Goal: Transaction & Acquisition: Purchase product/service

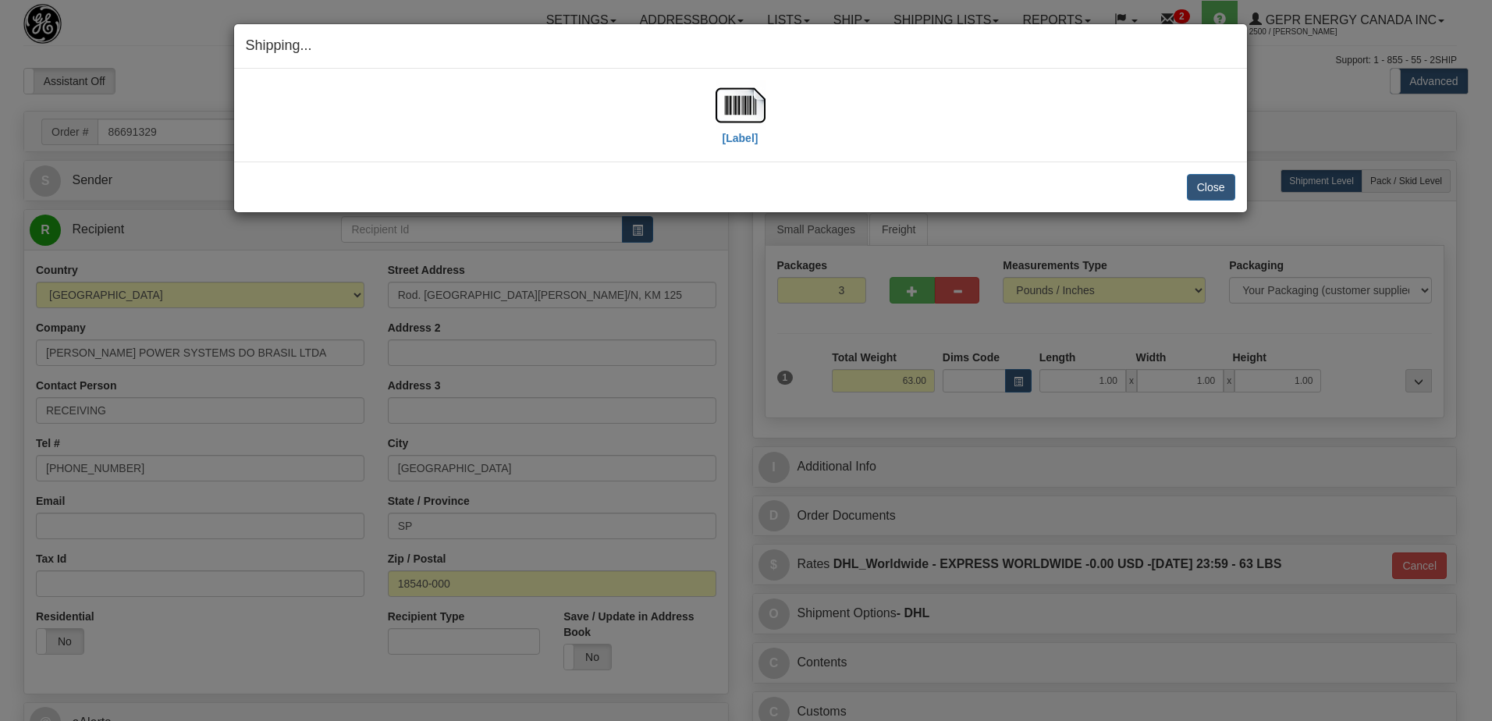
select select "0"
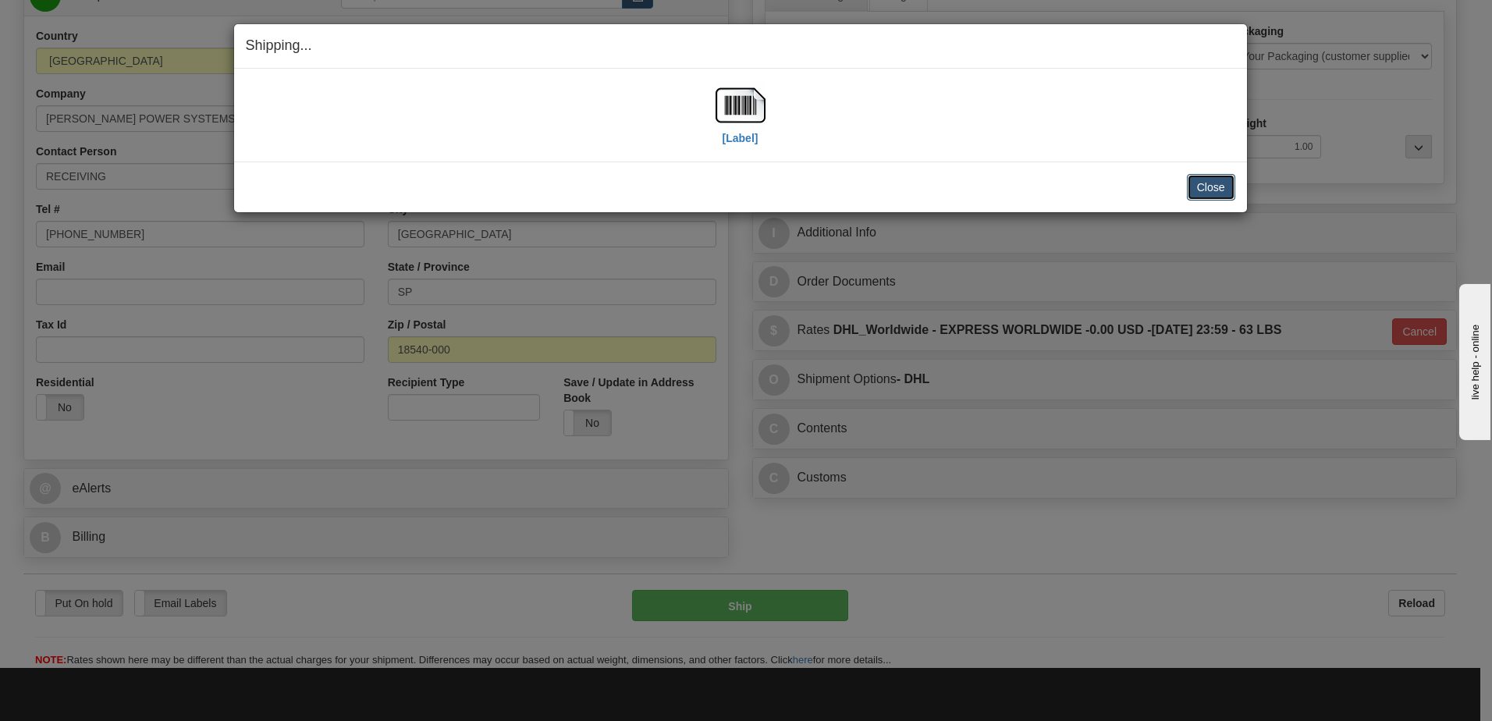
scroll to position [234, 0]
click at [1205, 192] on button "Close" at bounding box center [1211, 187] width 48 height 27
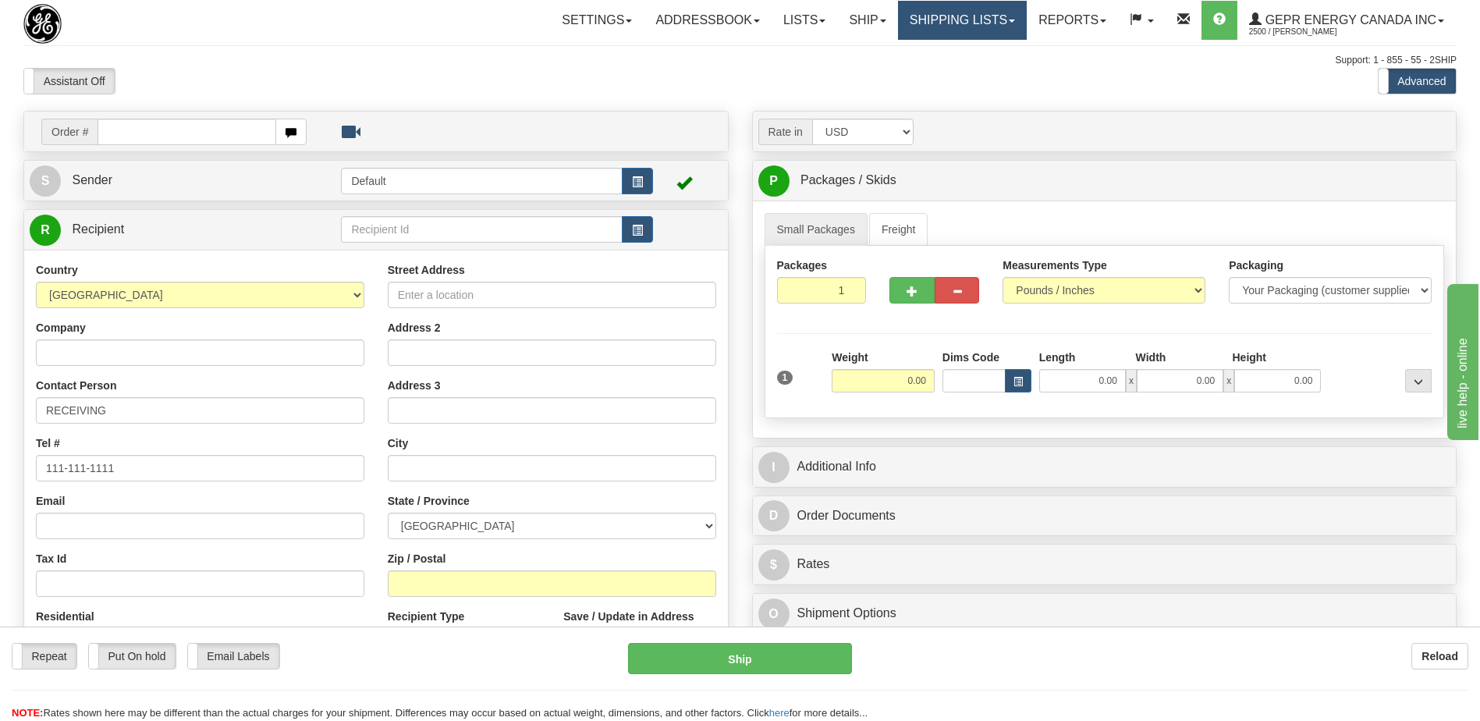
click at [964, 25] on link "Shipping lists" at bounding box center [962, 20] width 129 height 39
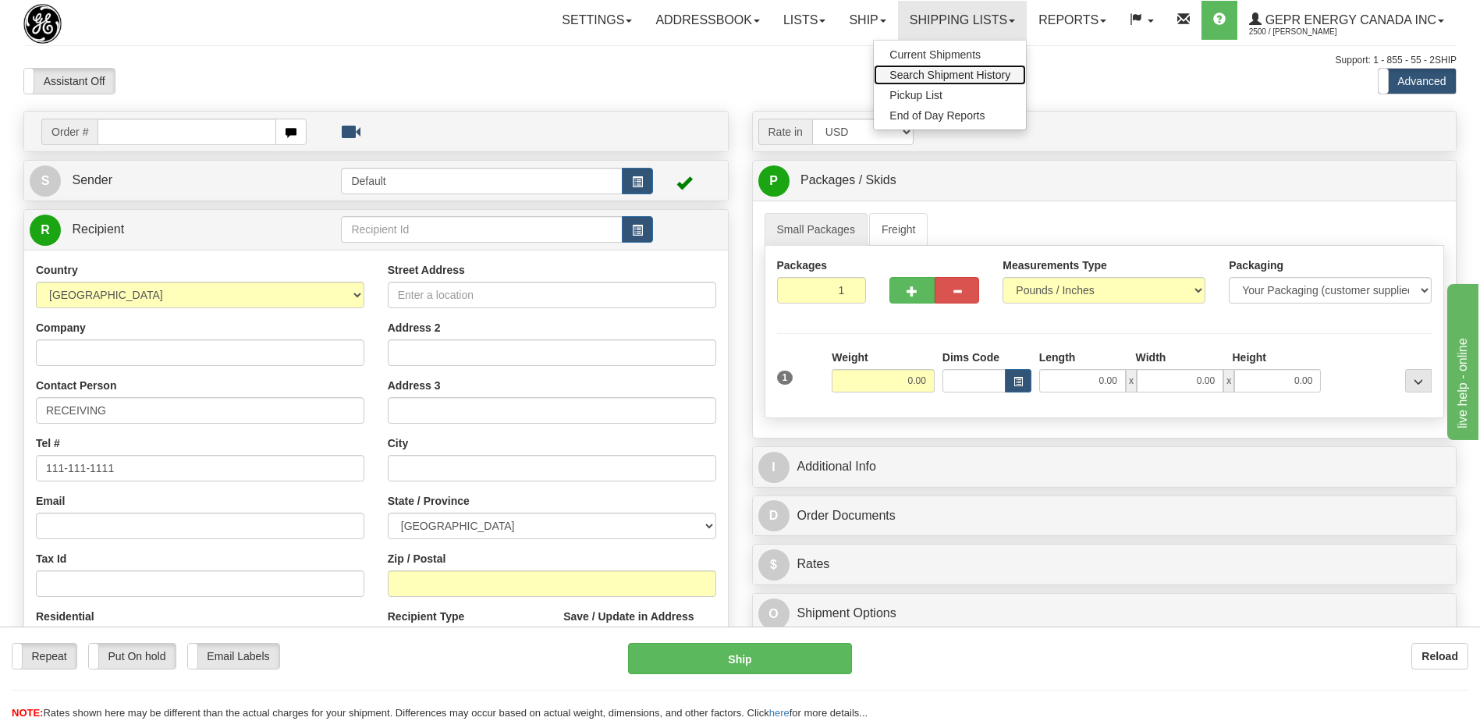
click at [933, 77] on span "Search Shipment History" at bounding box center [949, 75] width 121 height 12
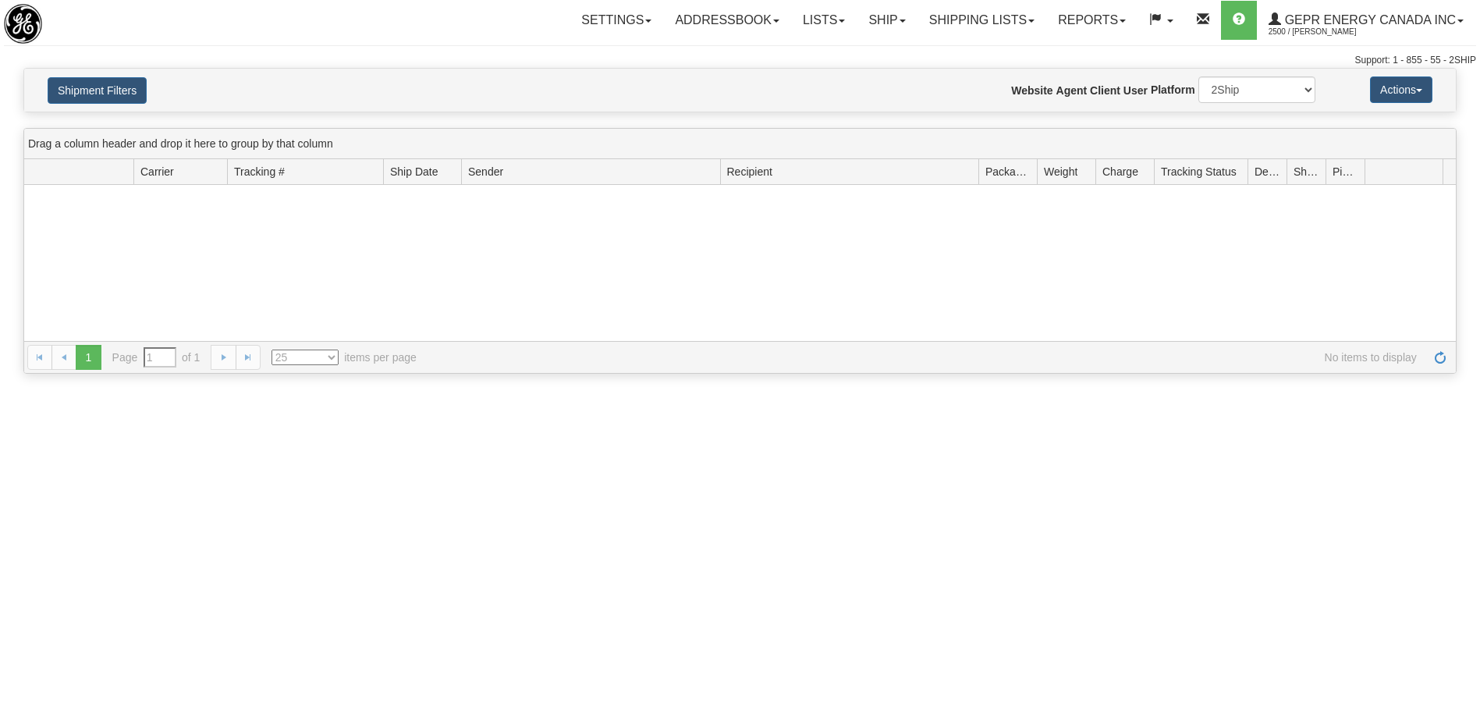
type input "From 09/14/2025 To 09/15/2025"
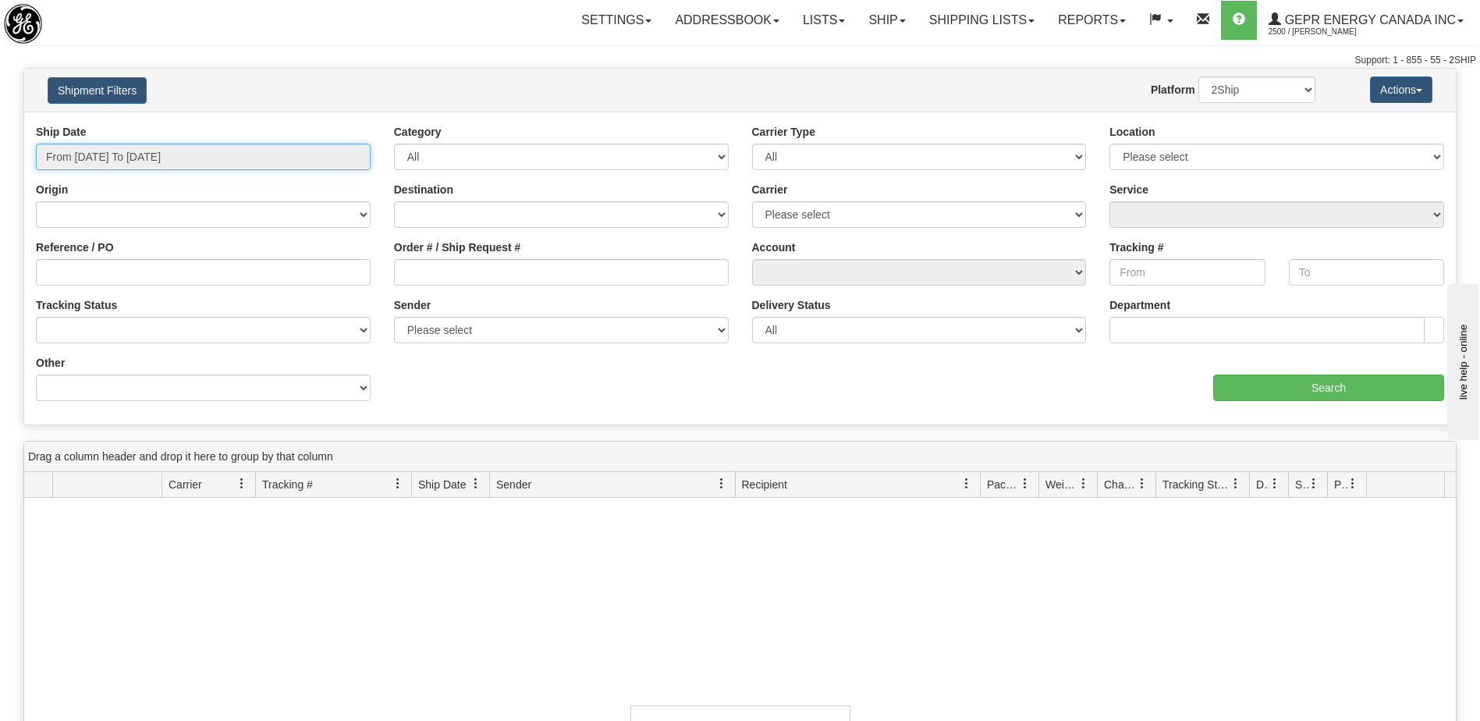
type input "[DATE]"
click at [110, 151] on input "From 09/14/2025 To 09/15/2025" at bounding box center [203, 157] width 335 height 27
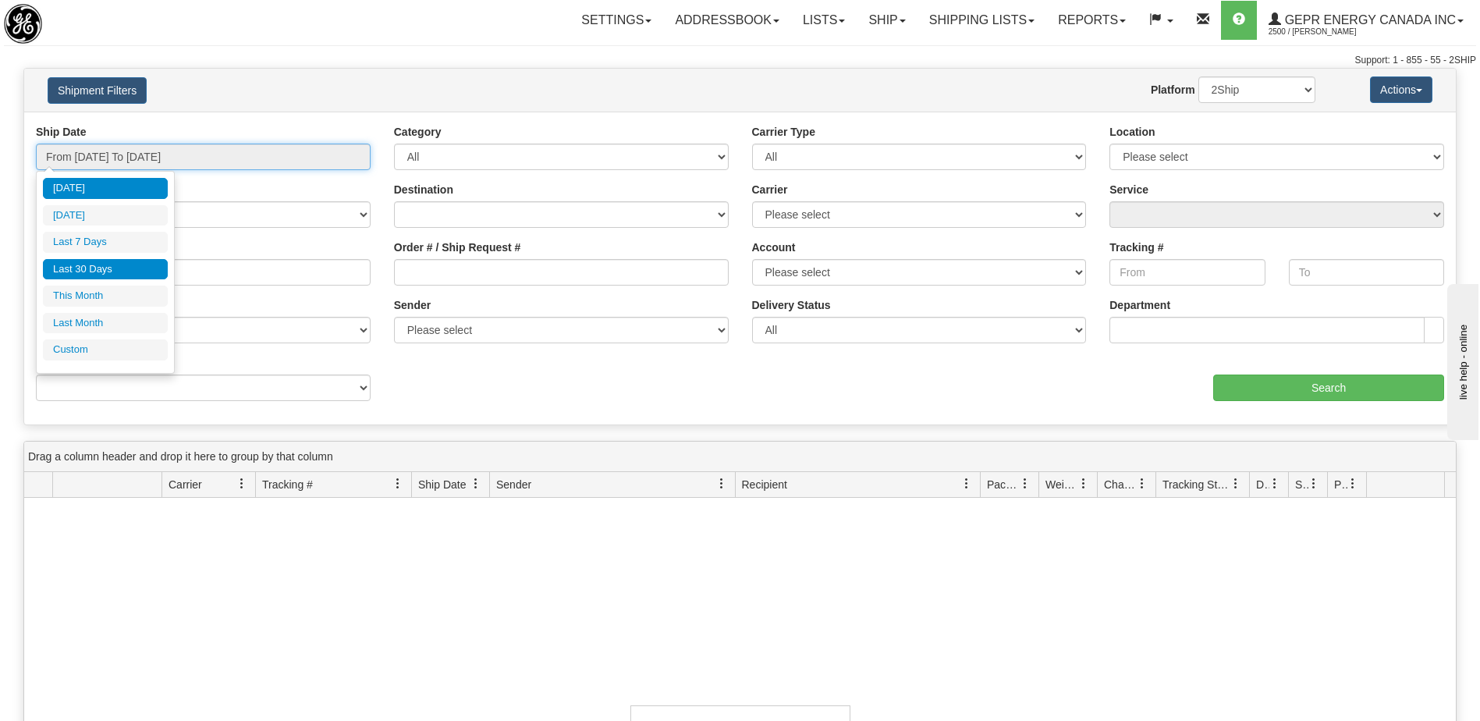
type input "09/14/2025"
type input "09/09/2025"
type input "[DATE]"
type input "09/01/2025"
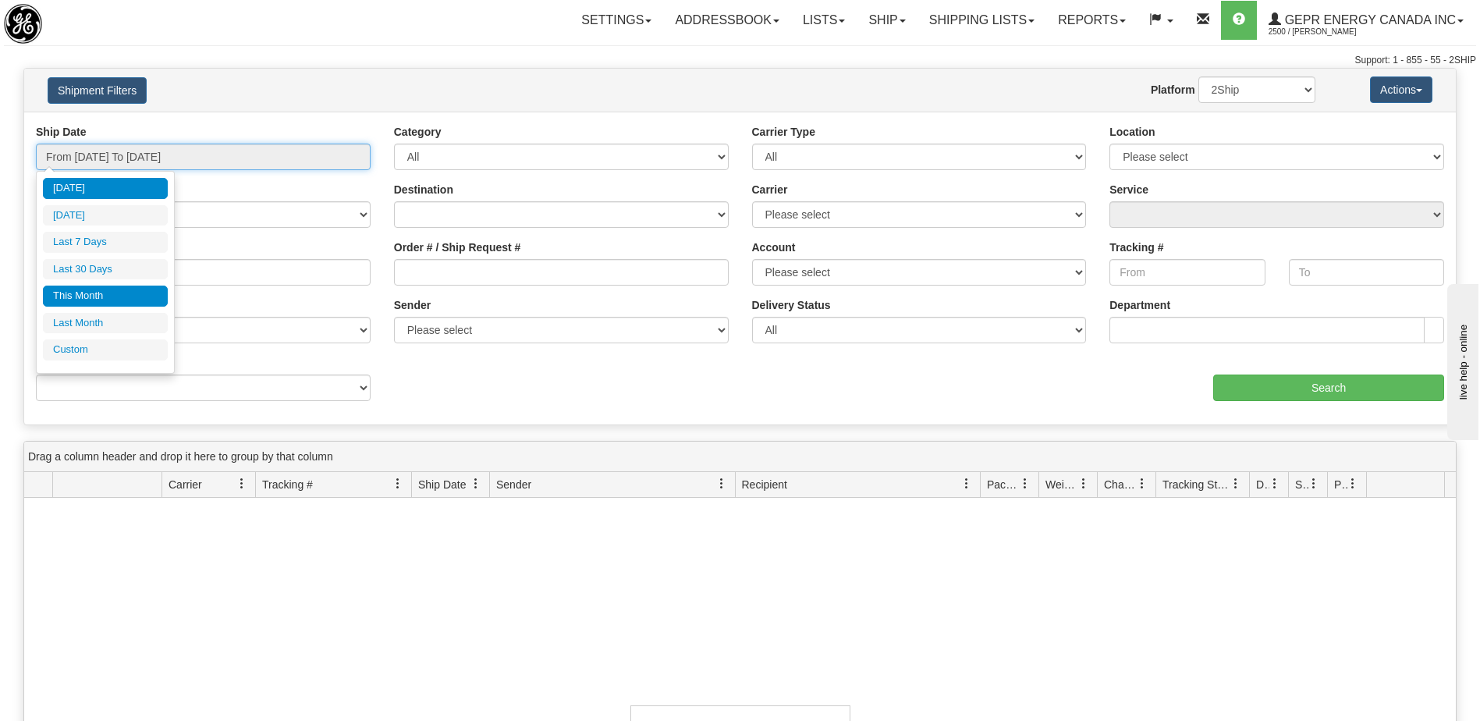
type input "09/30/2025"
type input "[DATE]"
type input "08/01/2025"
type input "08/31/2025"
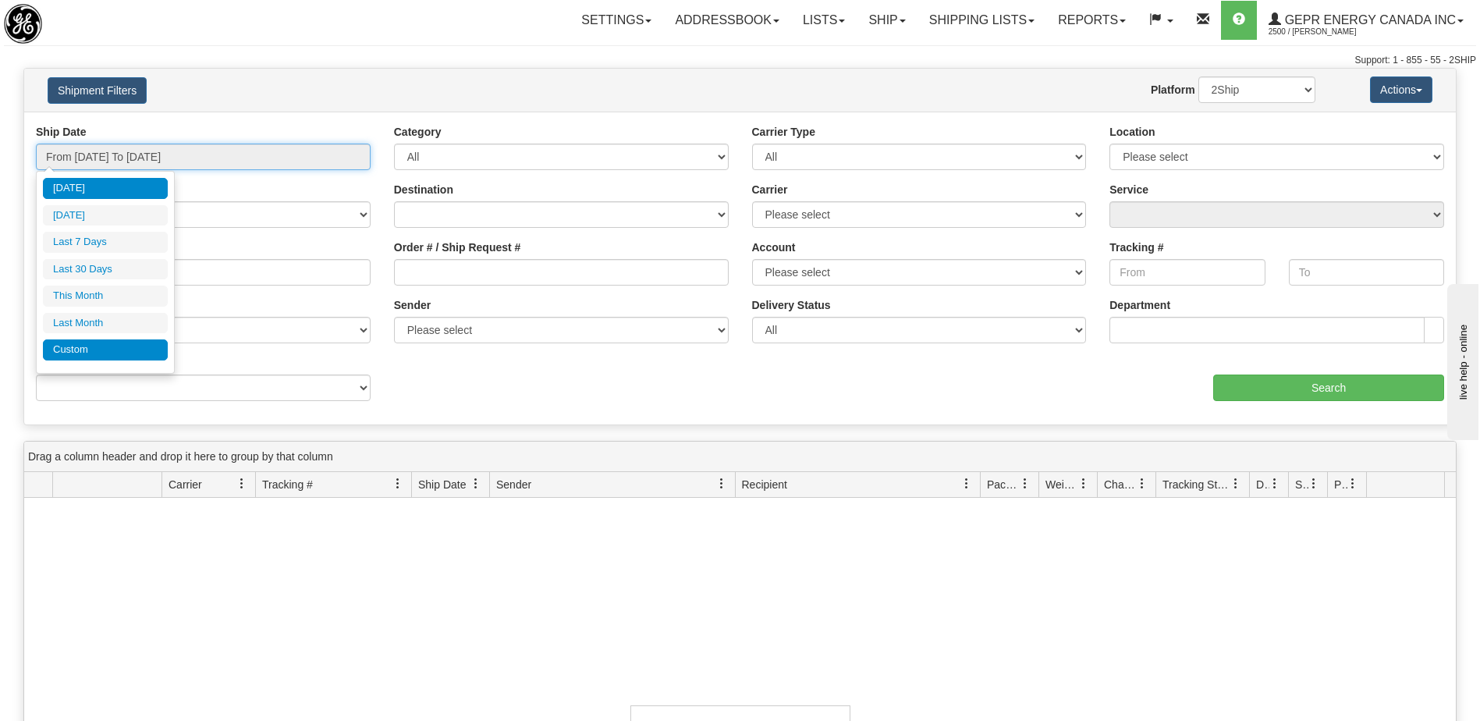
type input "[DATE]"
click at [135, 350] on li "Custom" at bounding box center [105, 349] width 125 height 21
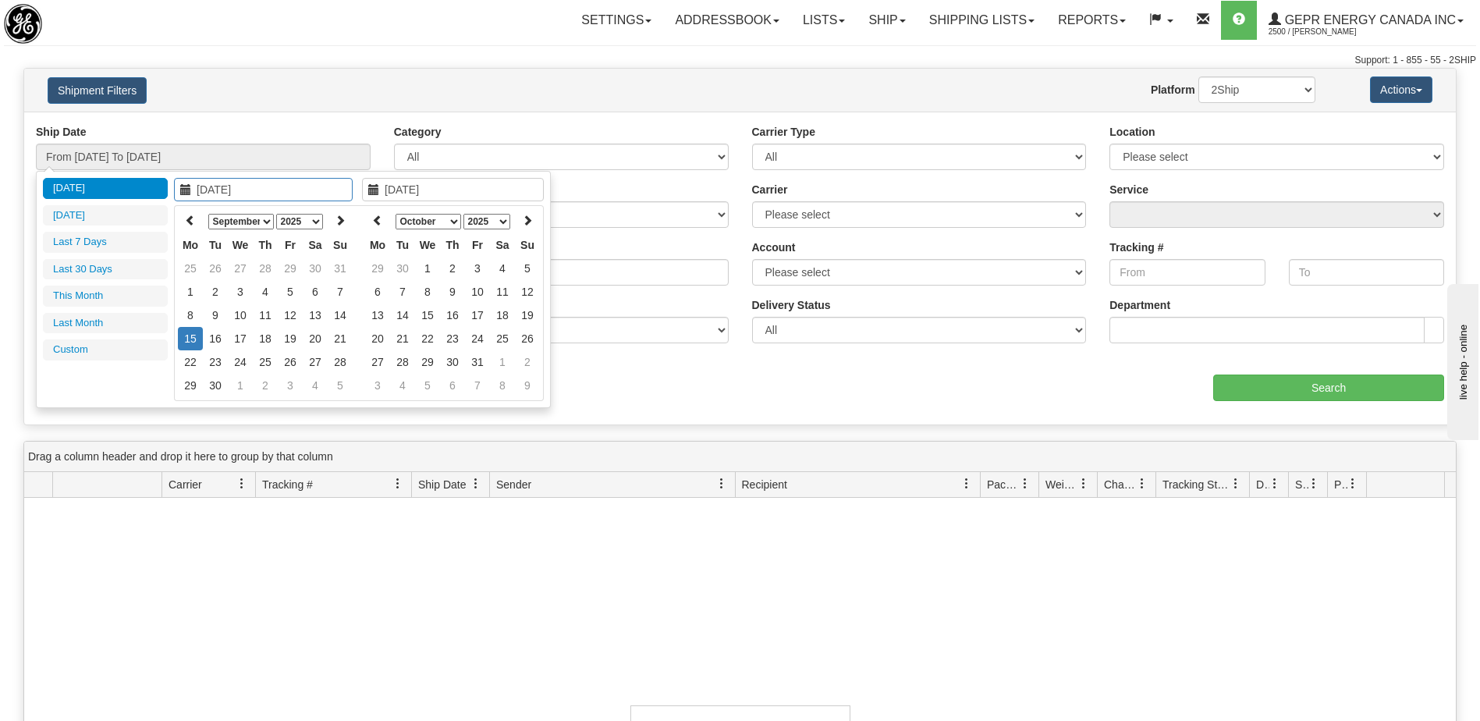
click at [204, 219] on th "January February March April May June July August September October November De…" at bounding box center [265, 221] width 125 height 24
click at [185, 219] on icon at bounding box center [190, 220] width 11 height 11
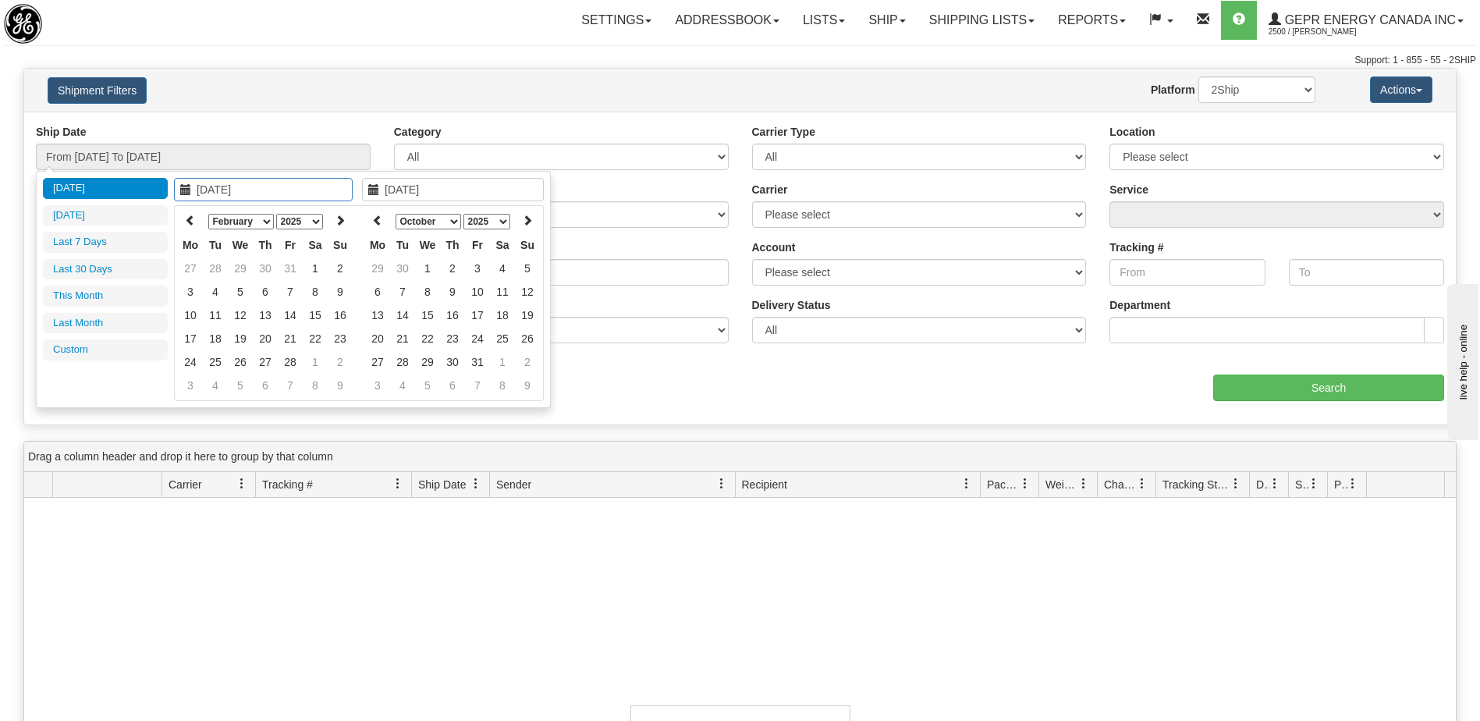
click at [185, 219] on icon at bounding box center [190, 220] width 11 height 11
type input "01/01/2025"
click at [243, 272] on td "1" at bounding box center [240, 268] width 25 height 23
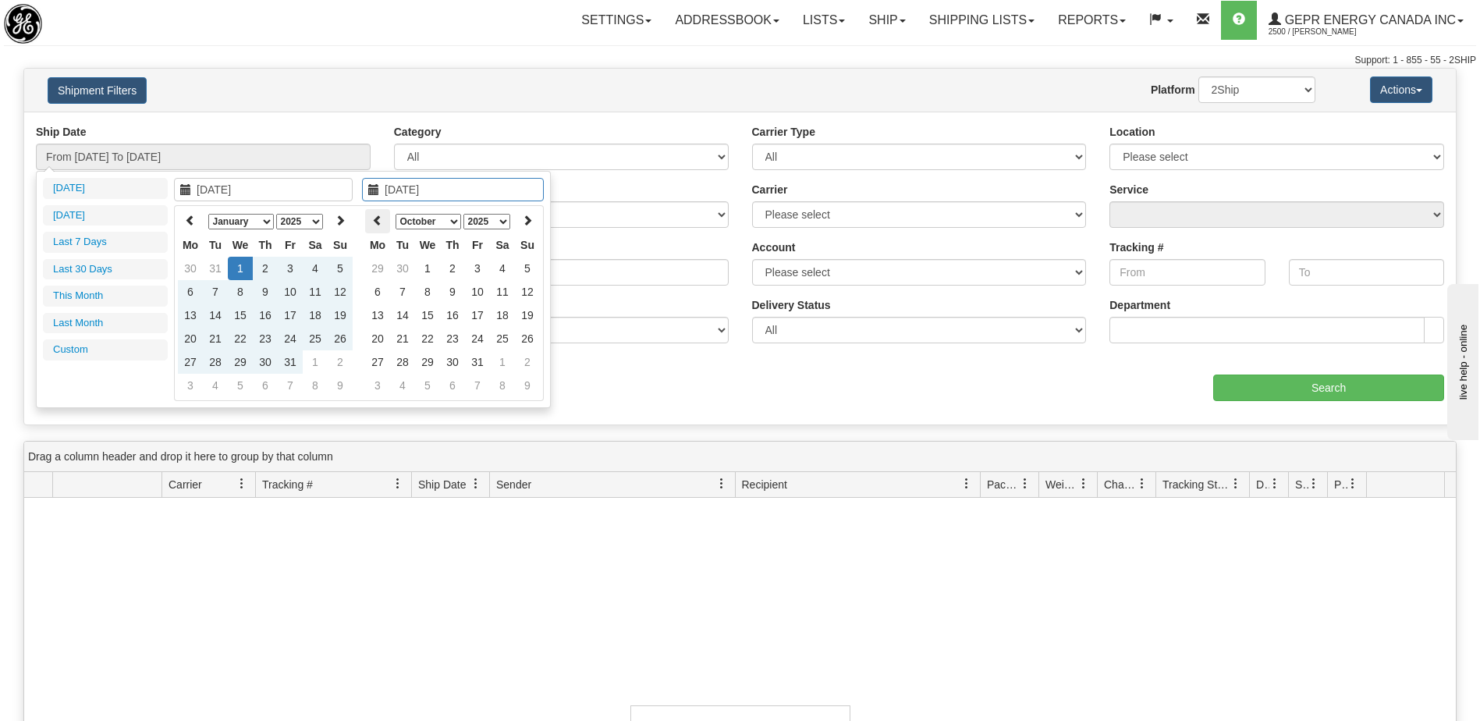
click at [383, 222] on th at bounding box center [377, 221] width 25 height 24
type input "09/01/2025"
click at [383, 294] on td "1" at bounding box center [377, 291] width 25 height 23
type input "From 01/01/2025 To 09/01/2025"
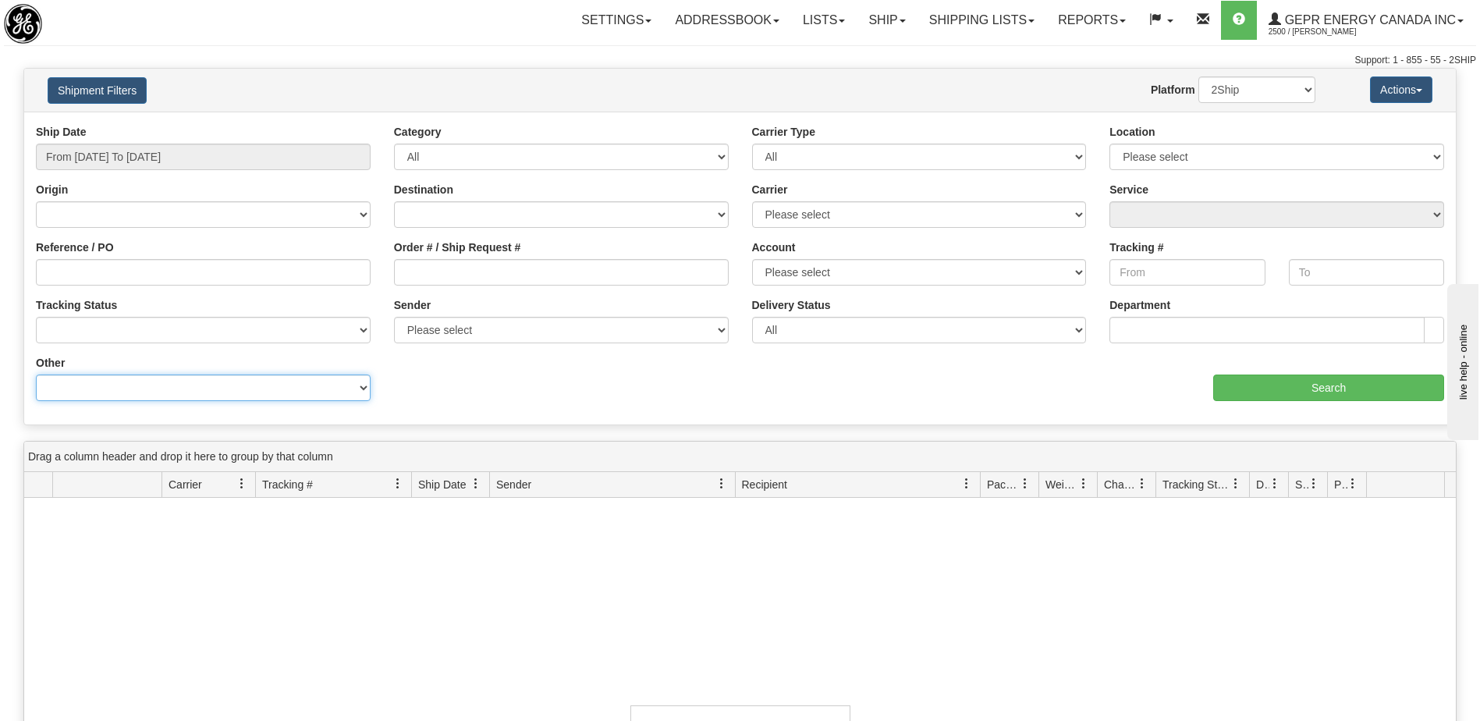
click at [246, 392] on select "Billing Account # Billing Type BOL # (LTL) Commodity Or Documents Consolidation…" at bounding box center [203, 388] width 335 height 27
select select "Recipient_City"
click at [36, 375] on select "Billing Account # Billing Type BOL # (LTL) Commodity Or Documents Consolidation…" at bounding box center [203, 388] width 335 height 27
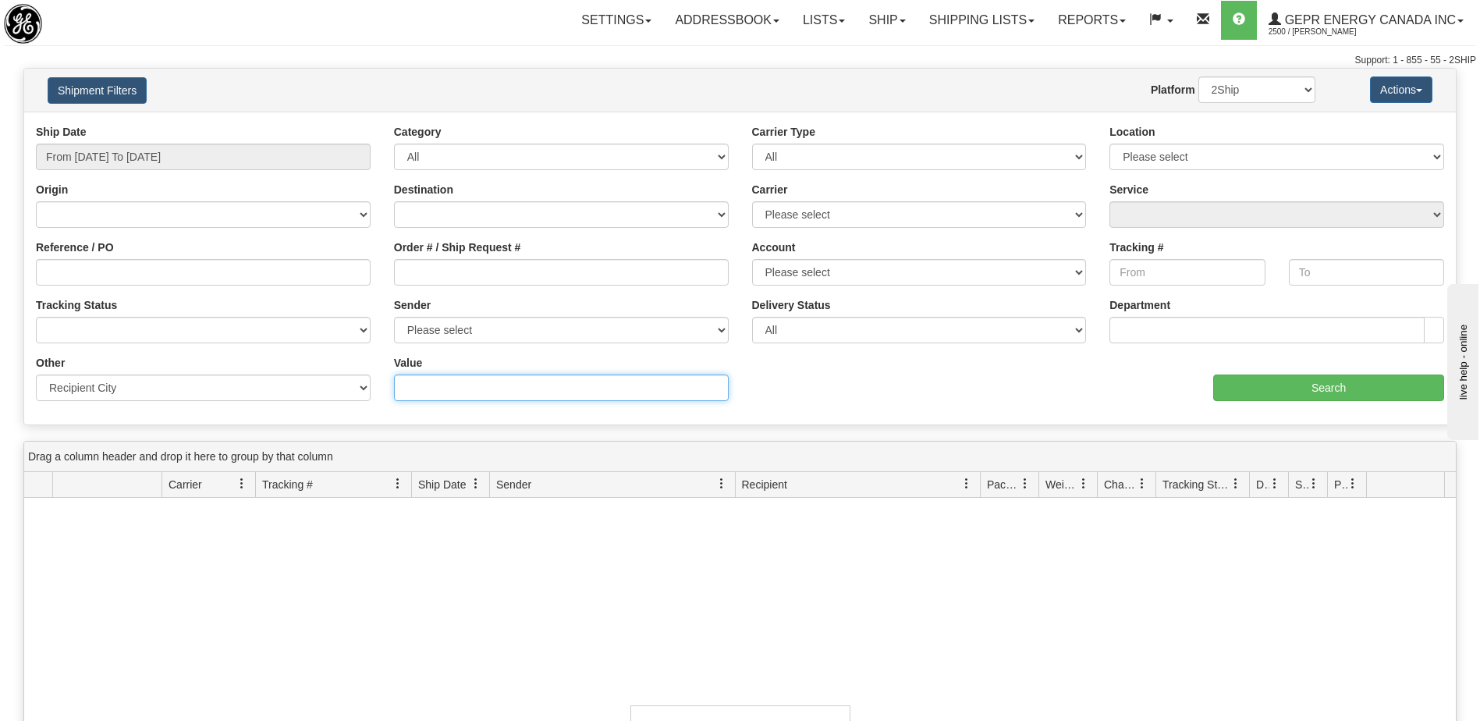
click at [436, 385] on input "Value" at bounding box center [561, 388] width 335 height 27
type input "[GEOGRAPHIC_DATA]"
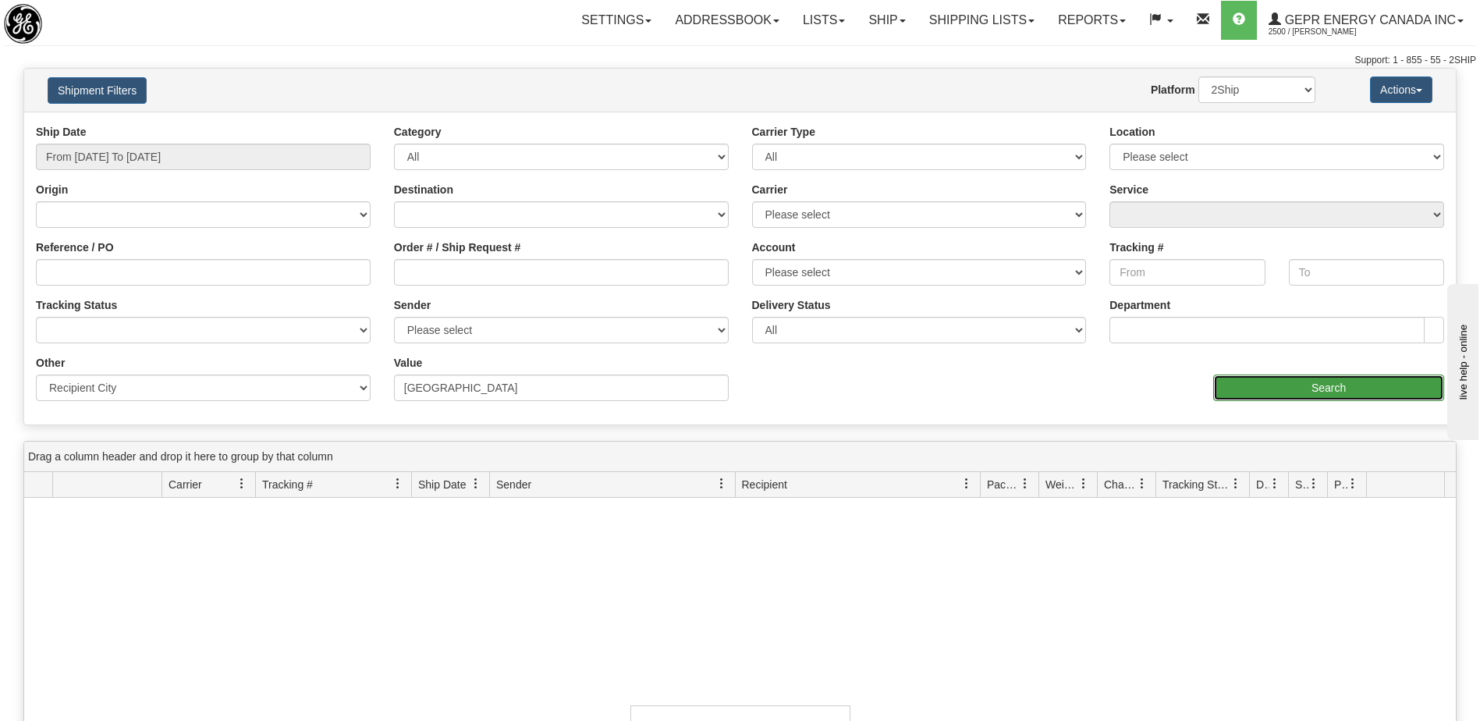
click at [1333, 393] on input "Search" at bounding box center [1328, 388] width 231 height 27
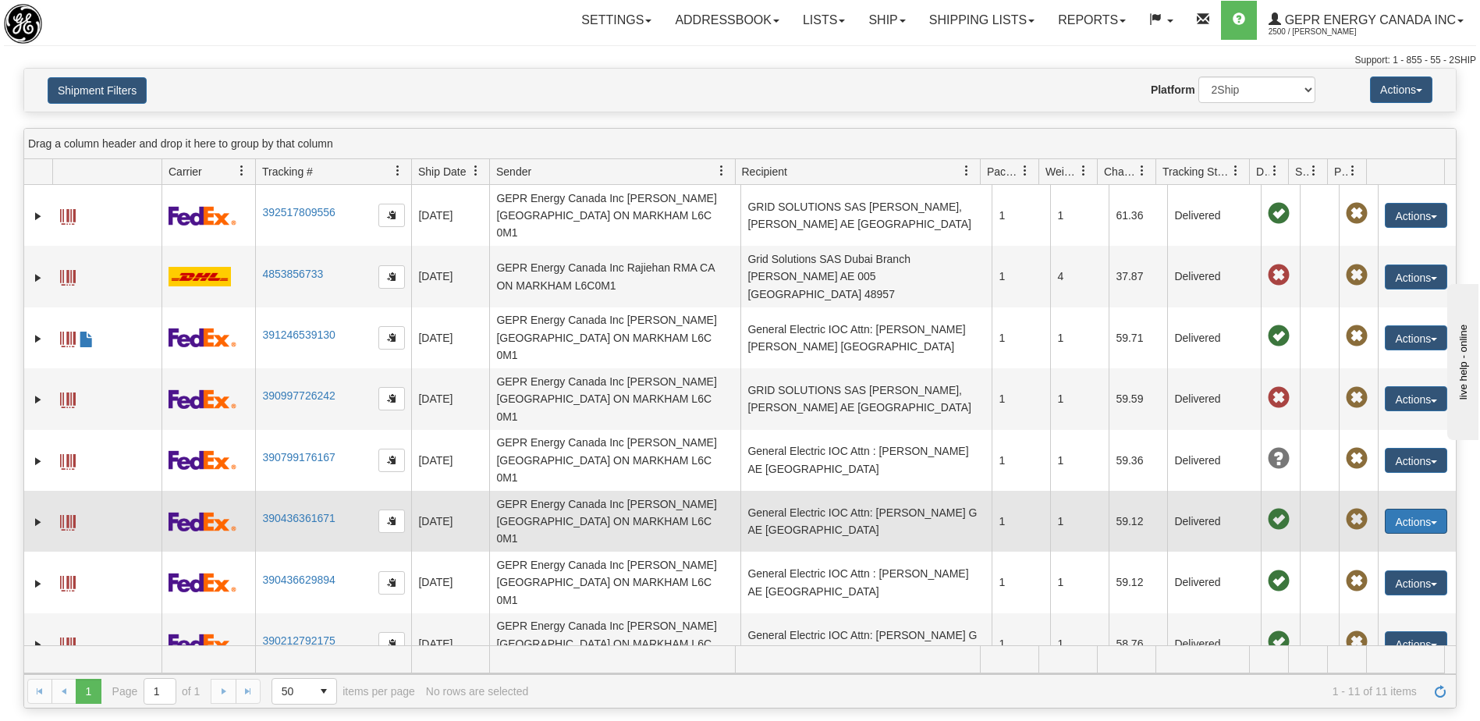
click at [1385, 509] on button "Actions" at bounding box center [1416, 521] width 62 height 25
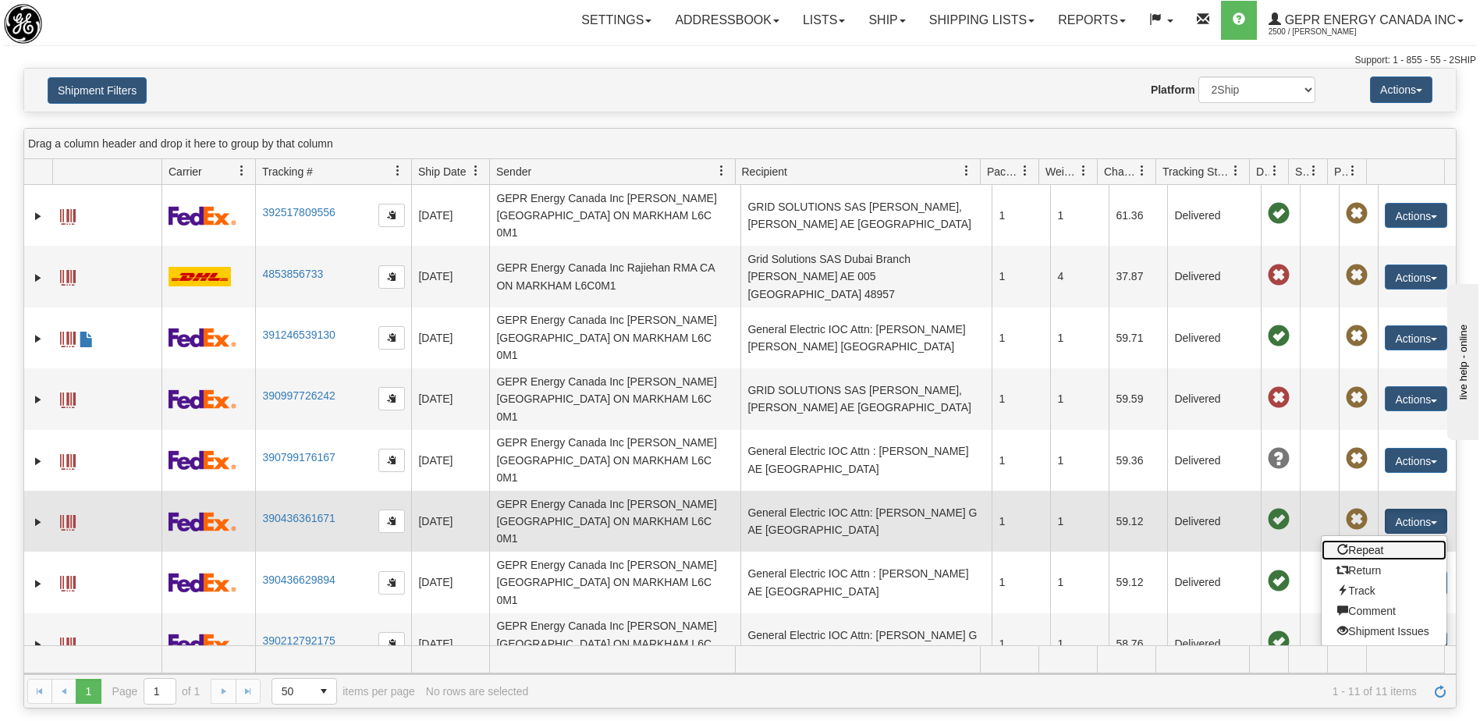
click at [1362, 540] on link "Repeat" at bounding box center [1384, 550] width 125 height 20
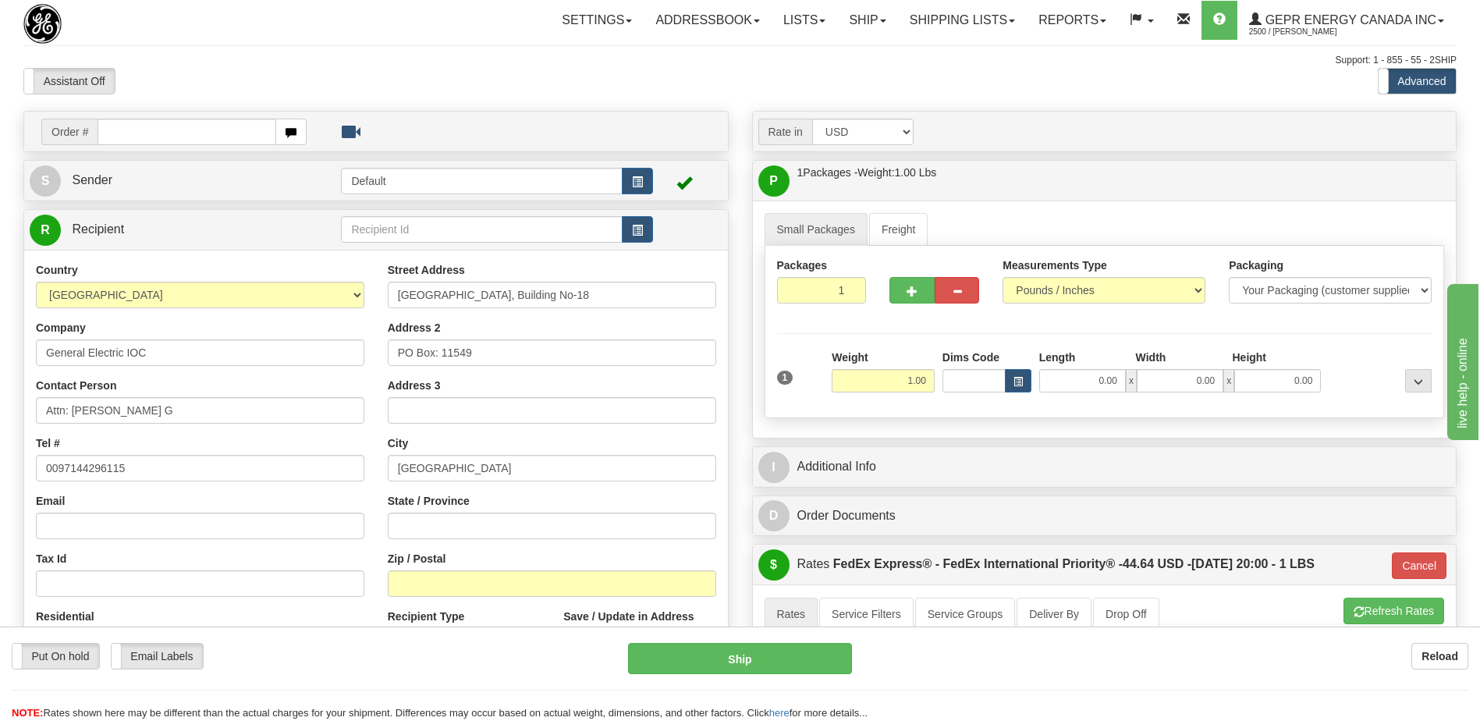
click at [272, 549] on div "Country [GEOGRAPHIC_DATA] [GEOGRAPHIC_DATA] [GEOGRAPHIC_DATA] [GEOGRAPHIC_DATA]…" at bounding box center [200, 464] width 352 height 404
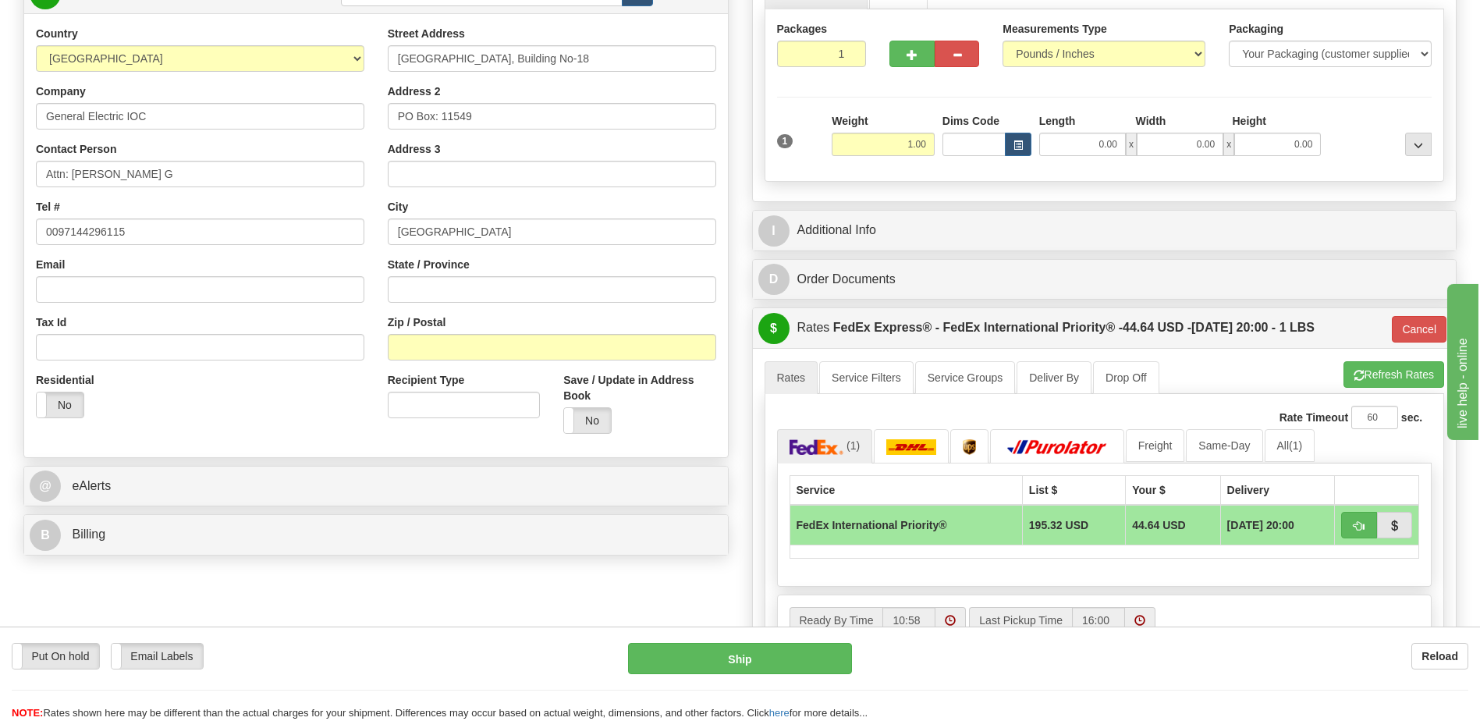
scroll to position [312, 0]
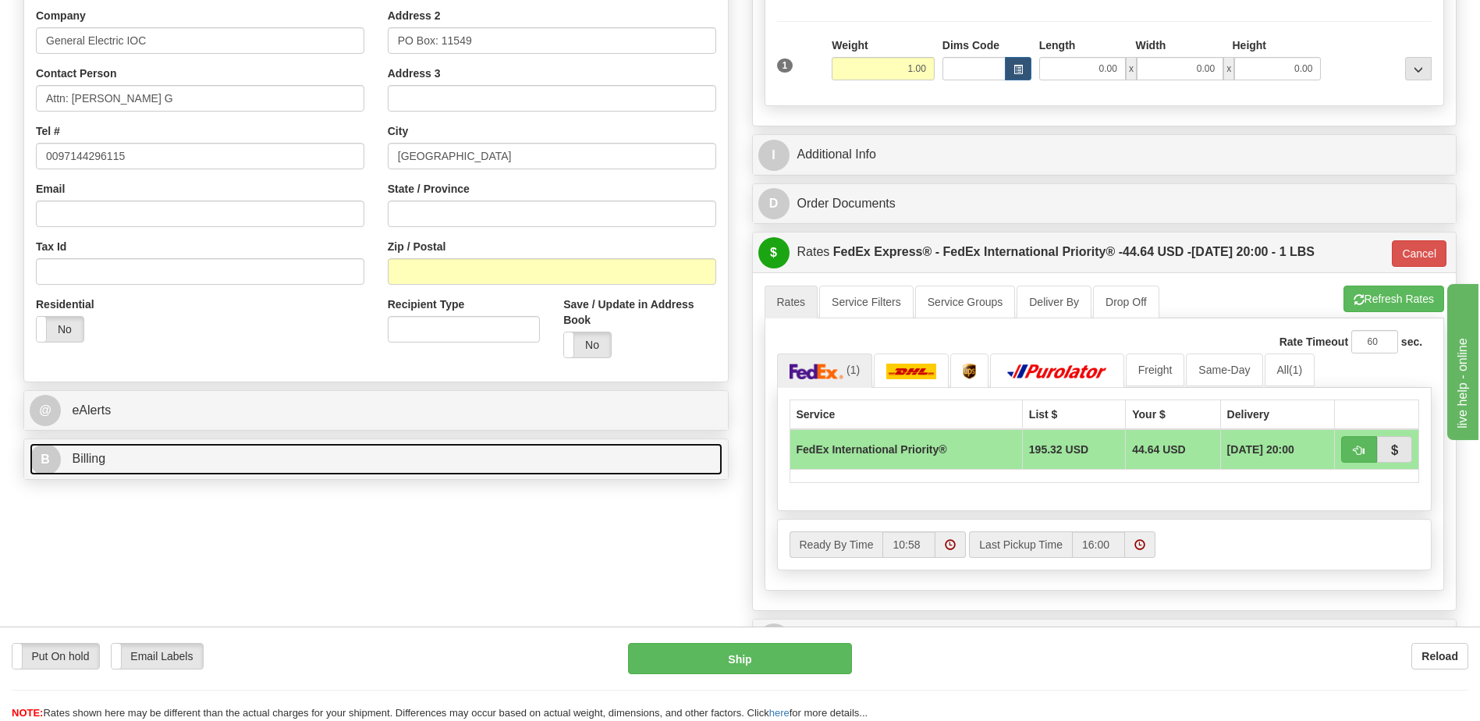
click at [178, 464] on link "B Billing" at bounding box center [376, 459] width 693 height 32
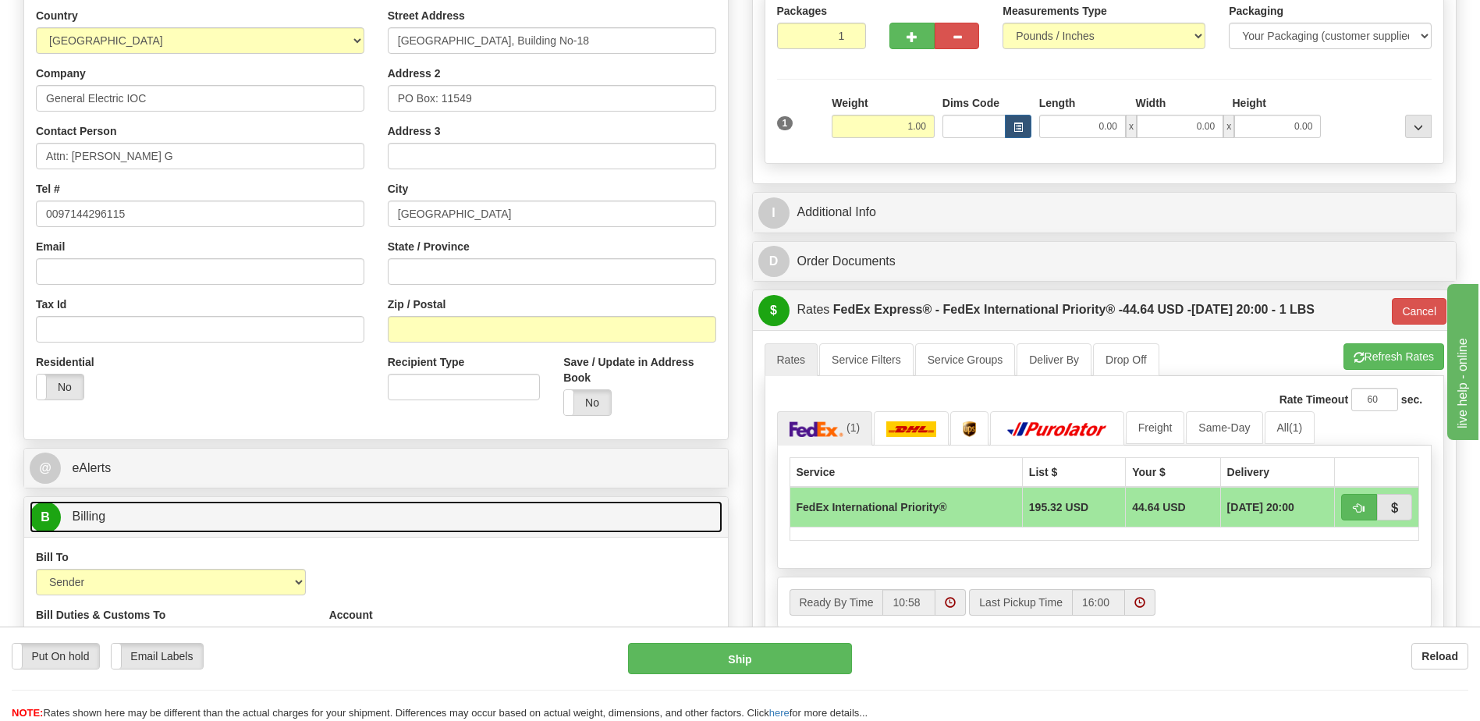
scroll to position [156, 0]
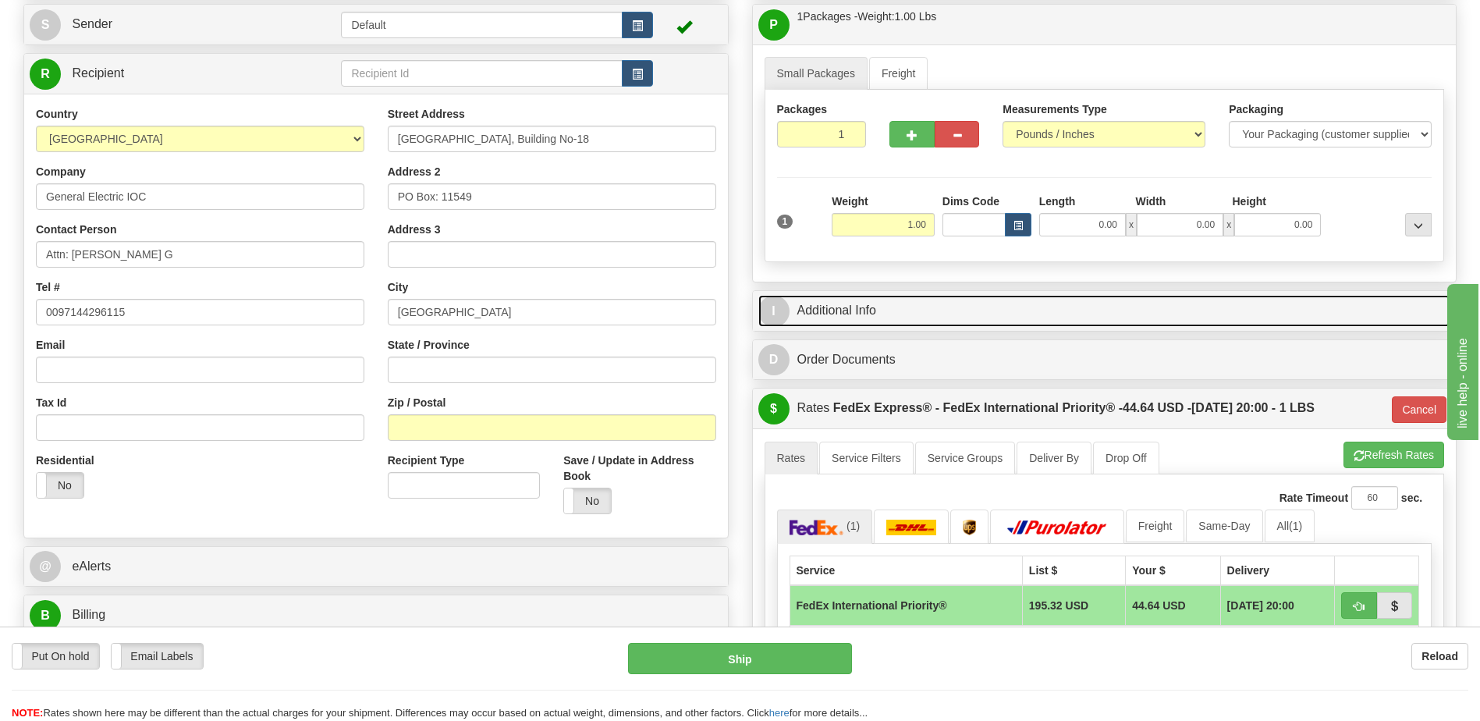
click at [923, 319] on link "I Additional Info" at bounding box center [1104, 311] width 693 height 32
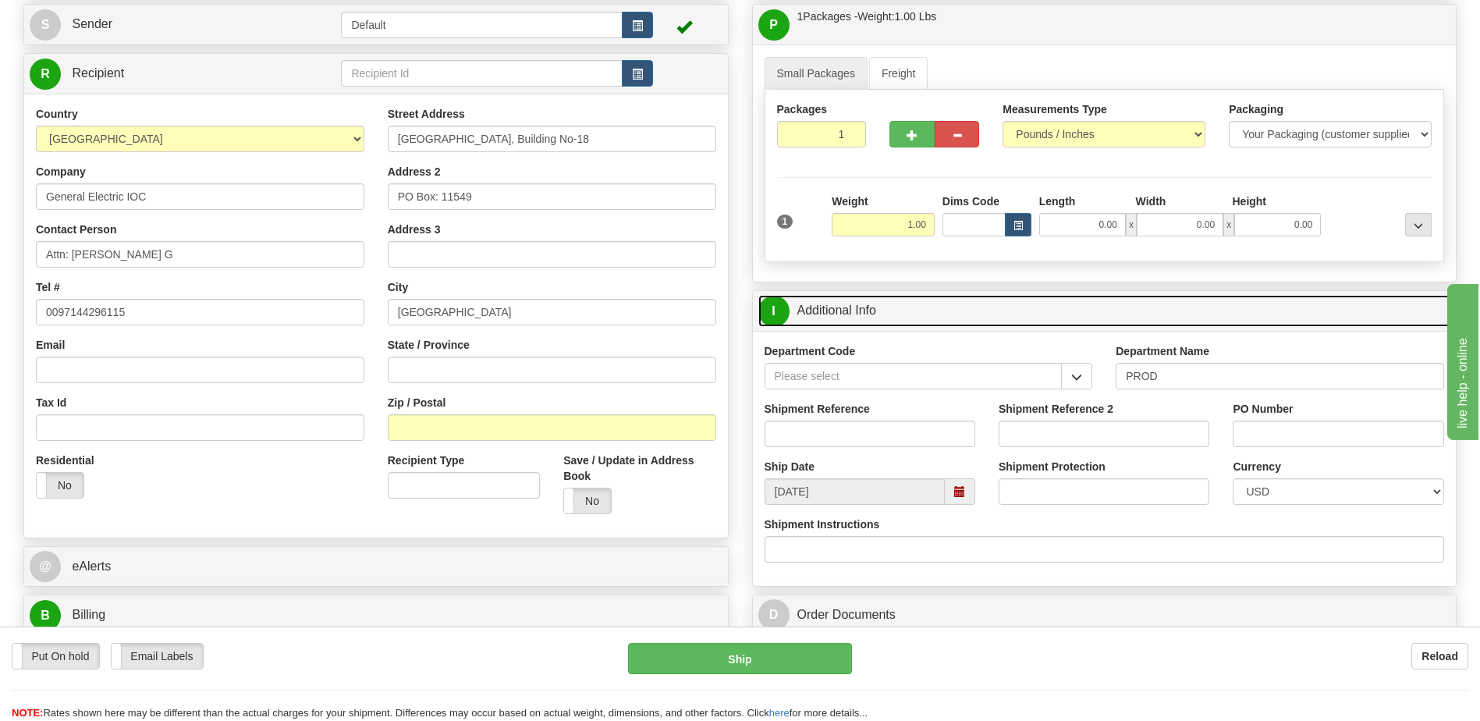
click at [923, 319] on link "I Additional Info" at bounding box center [1104, 311] width 693 height 32
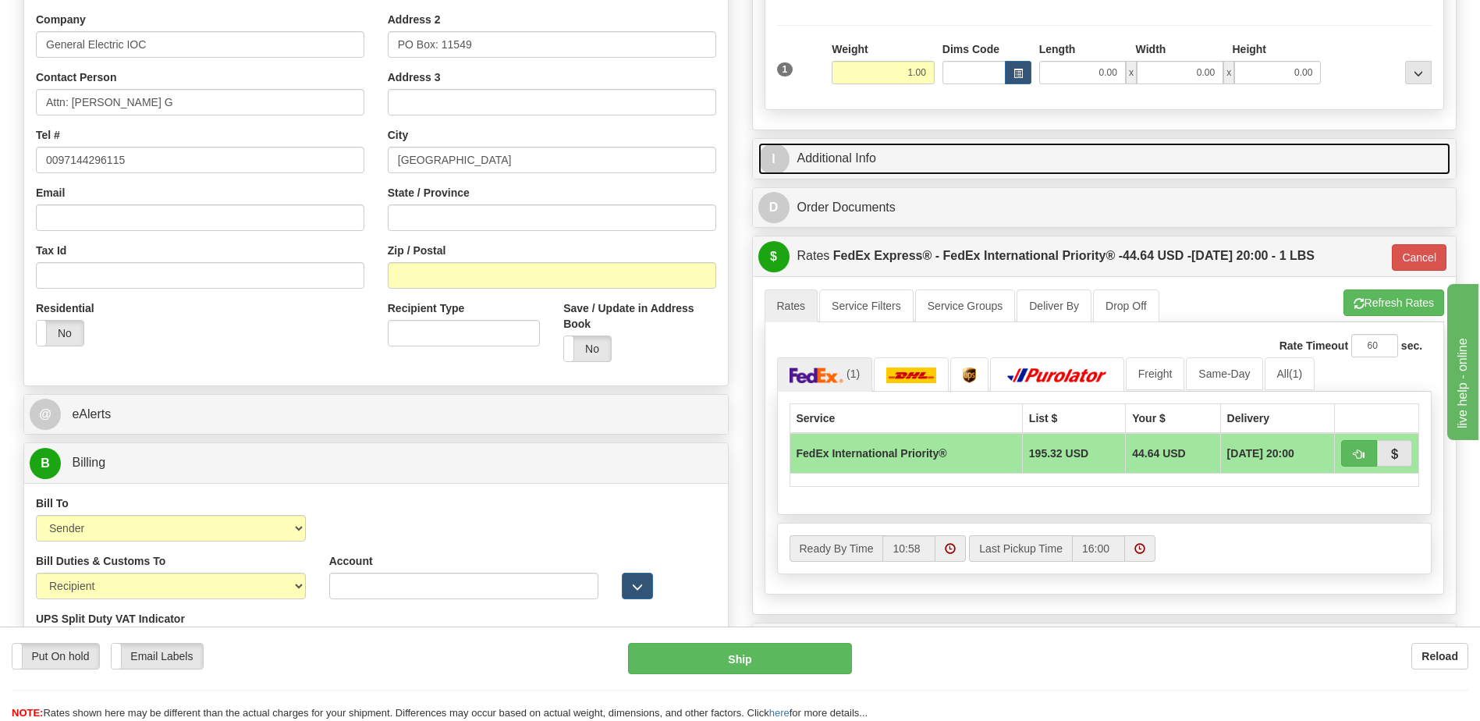
scroll to position [312, 0]
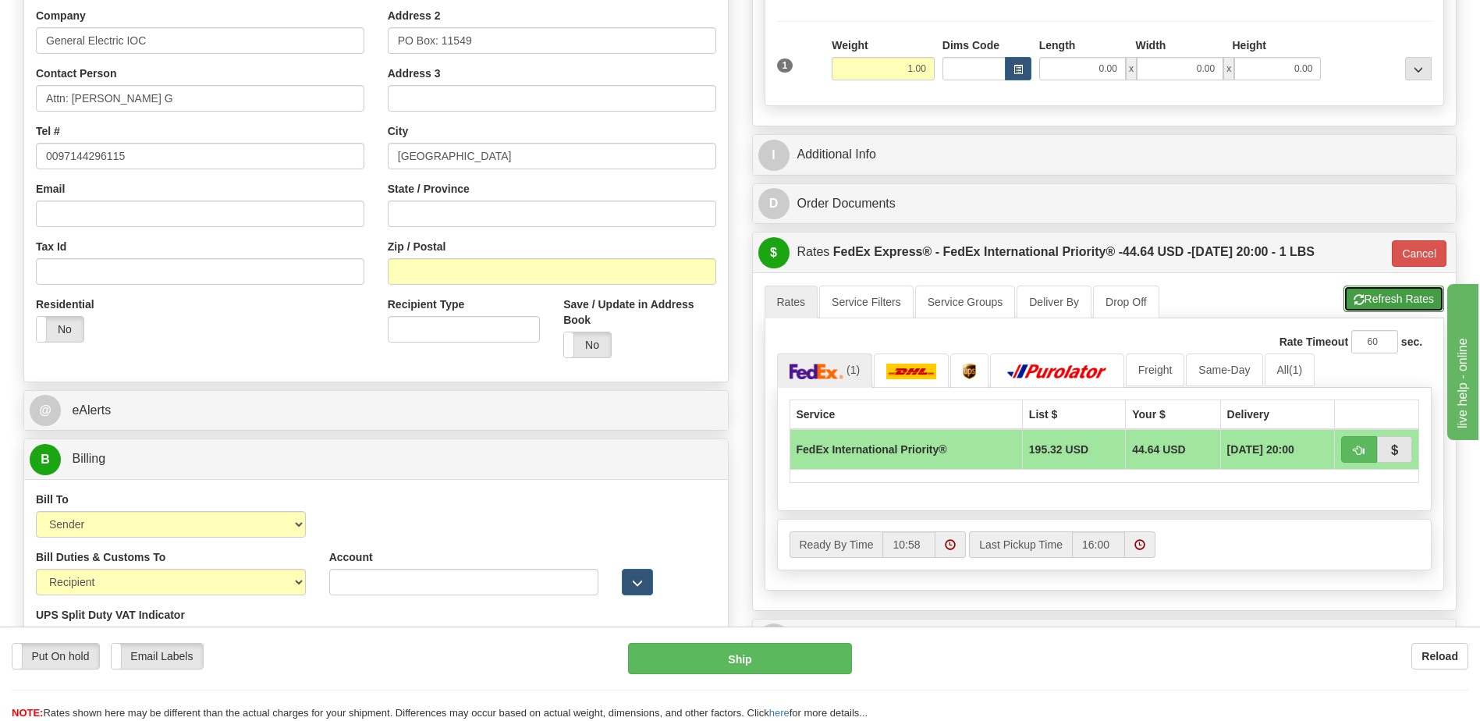
click at [1380, 304] on button "Refresh Rates" at bounding box center [1394, 299] width 101 height 27
type input "01"
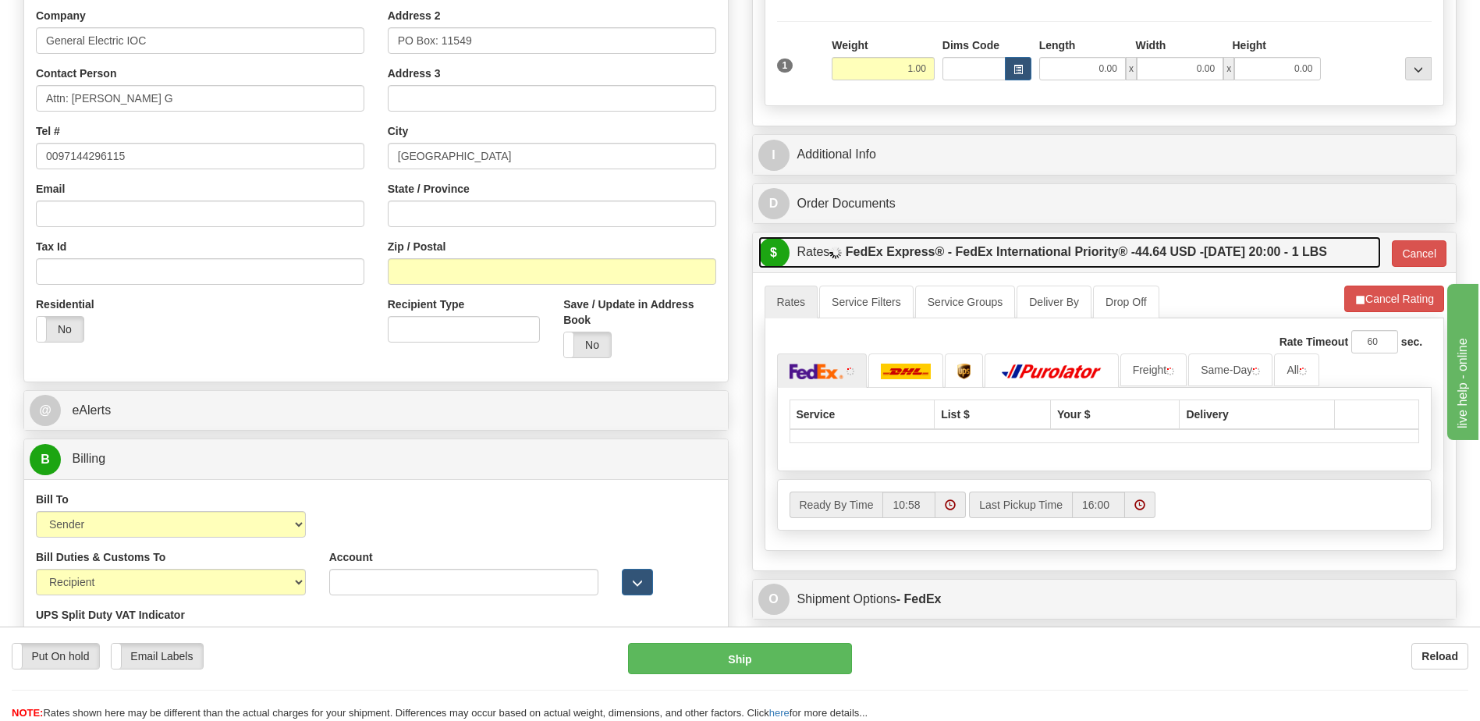
click at [889, 251] on label "FedEx Express® - FedEx International Priority® - 44.64 USD - [DATE] 20:00 - 1 L…" at bounding box center [1086, 251] width 481 height 31
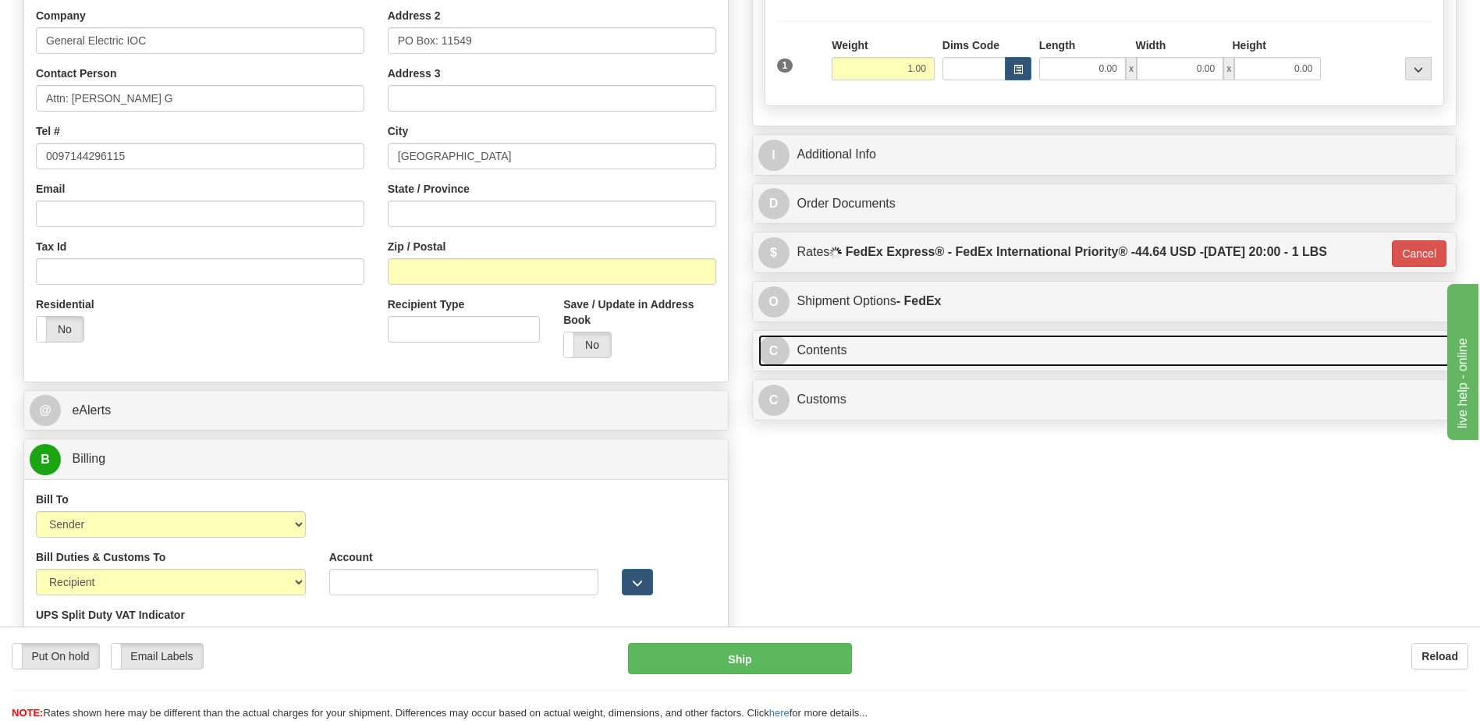
click at [952, 360] on link "C Contents" at bounding box center [1104, 351] width 693 height 32
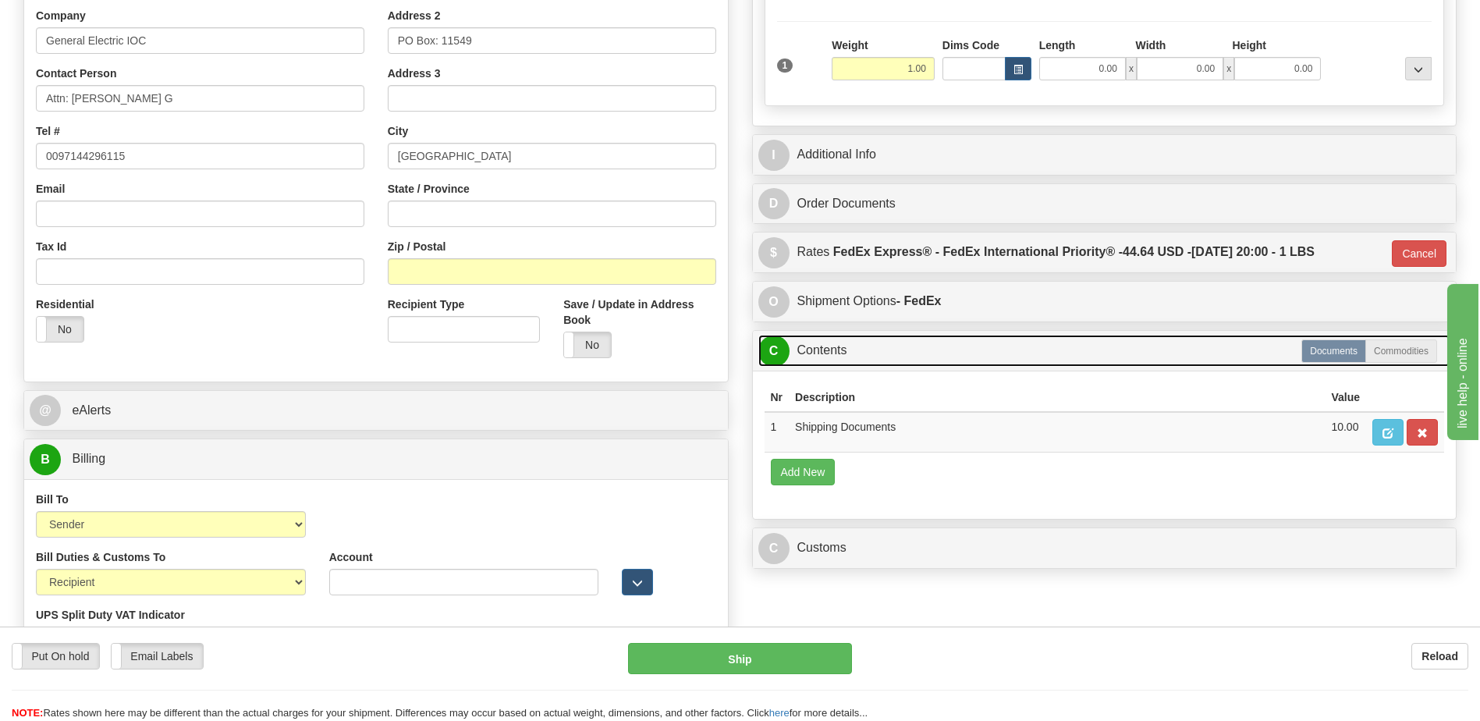
click at [952, 360] on link "C Contents" at bounding box center [1104, 351] width 693 height 32
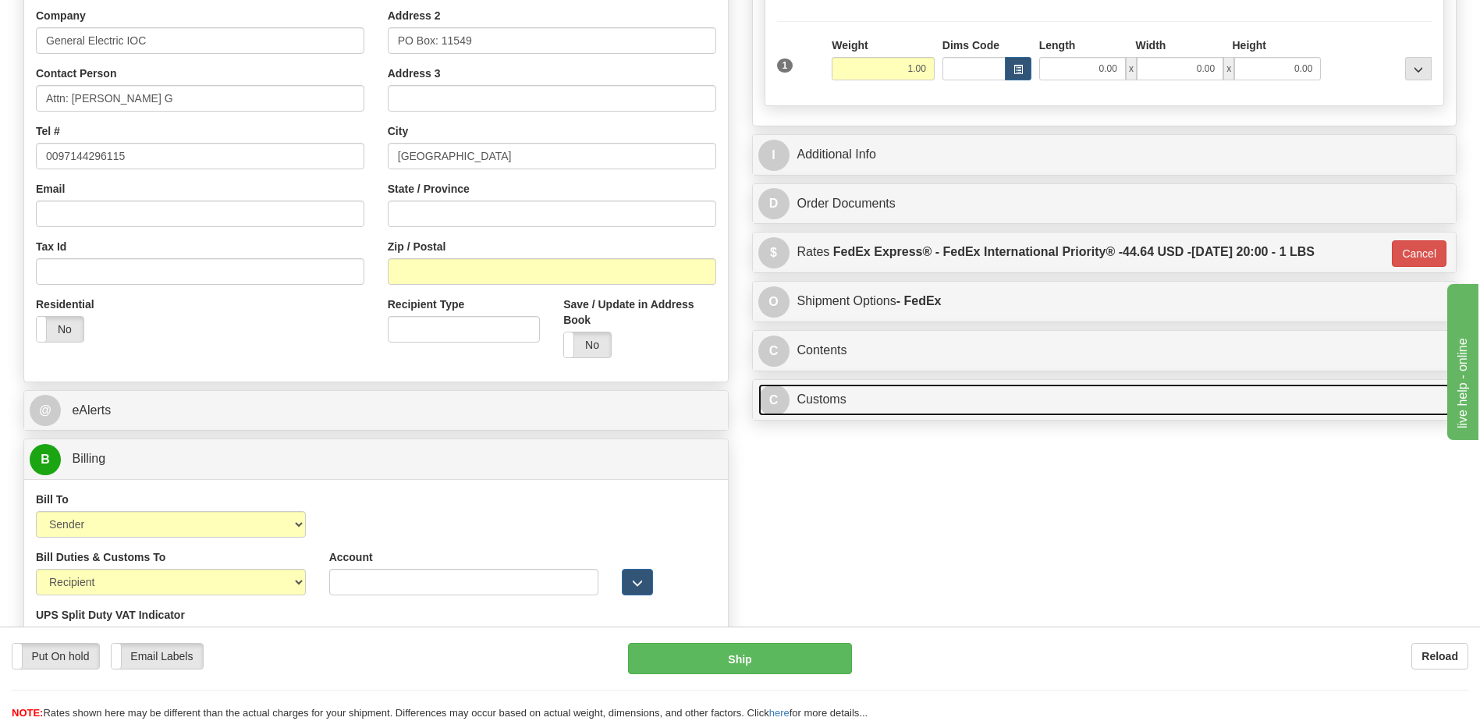
click at [932, 403] on link "C Customs" at bounding box center [1104, 400] width 693 height 32
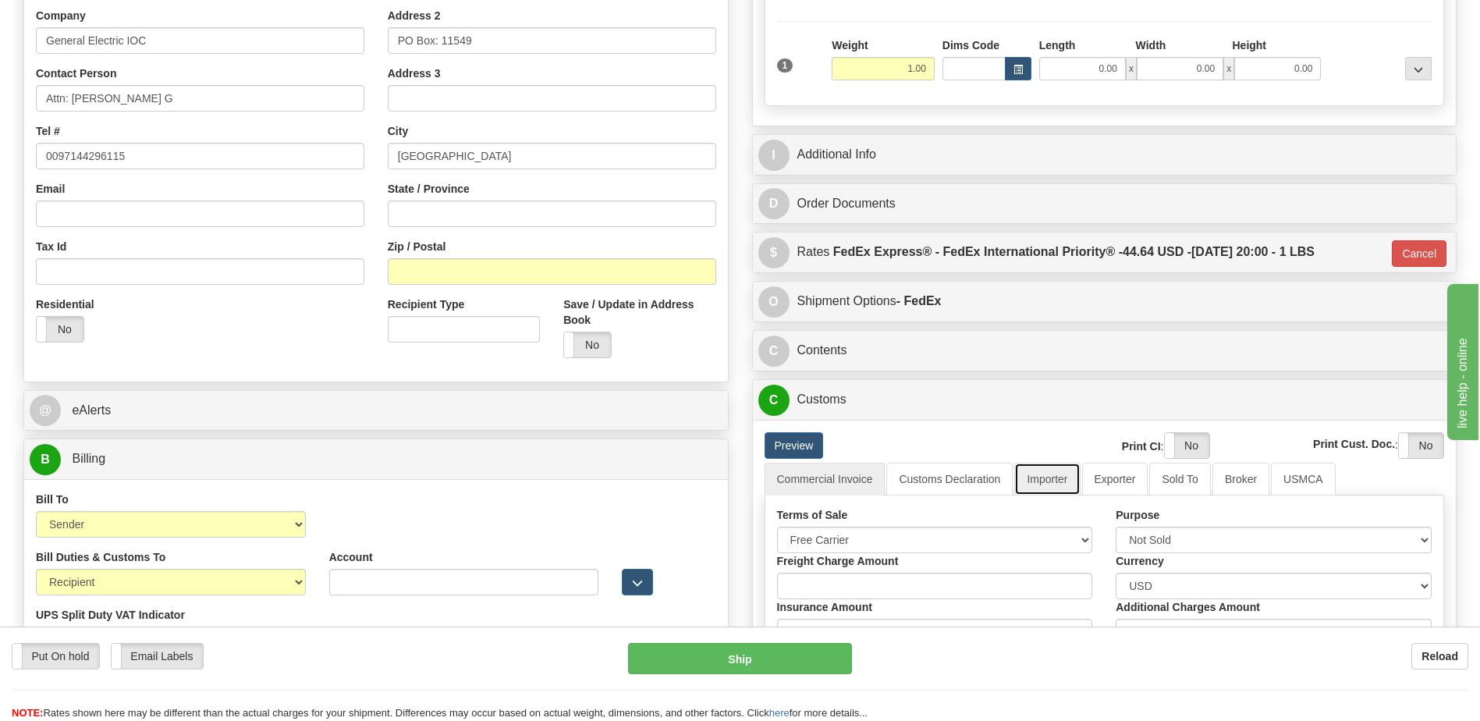
click at [1046, 481] on link "Importer" at bounding box center [1047, 479] width 66 height 33
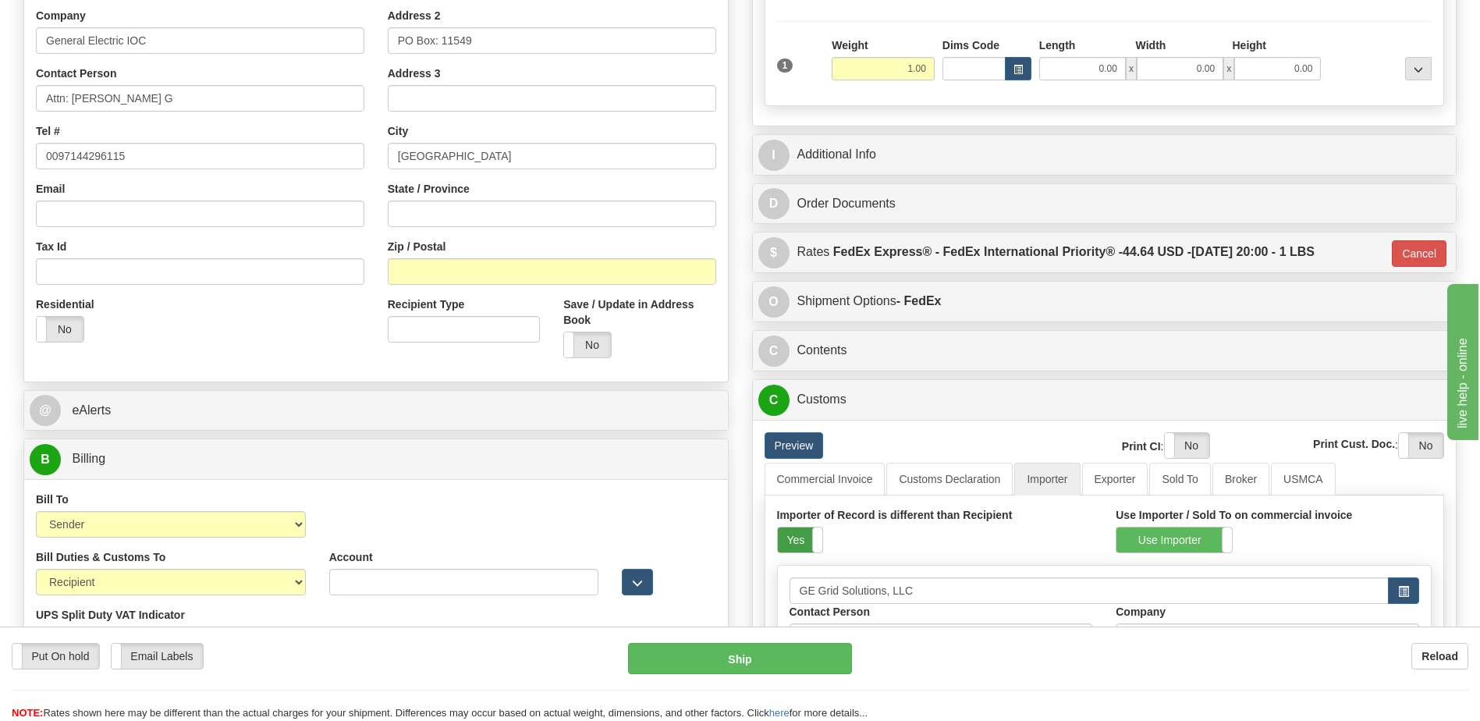
click at [799, 543] on label "Yes" at bounding box center [800, 539] width 44 height 25
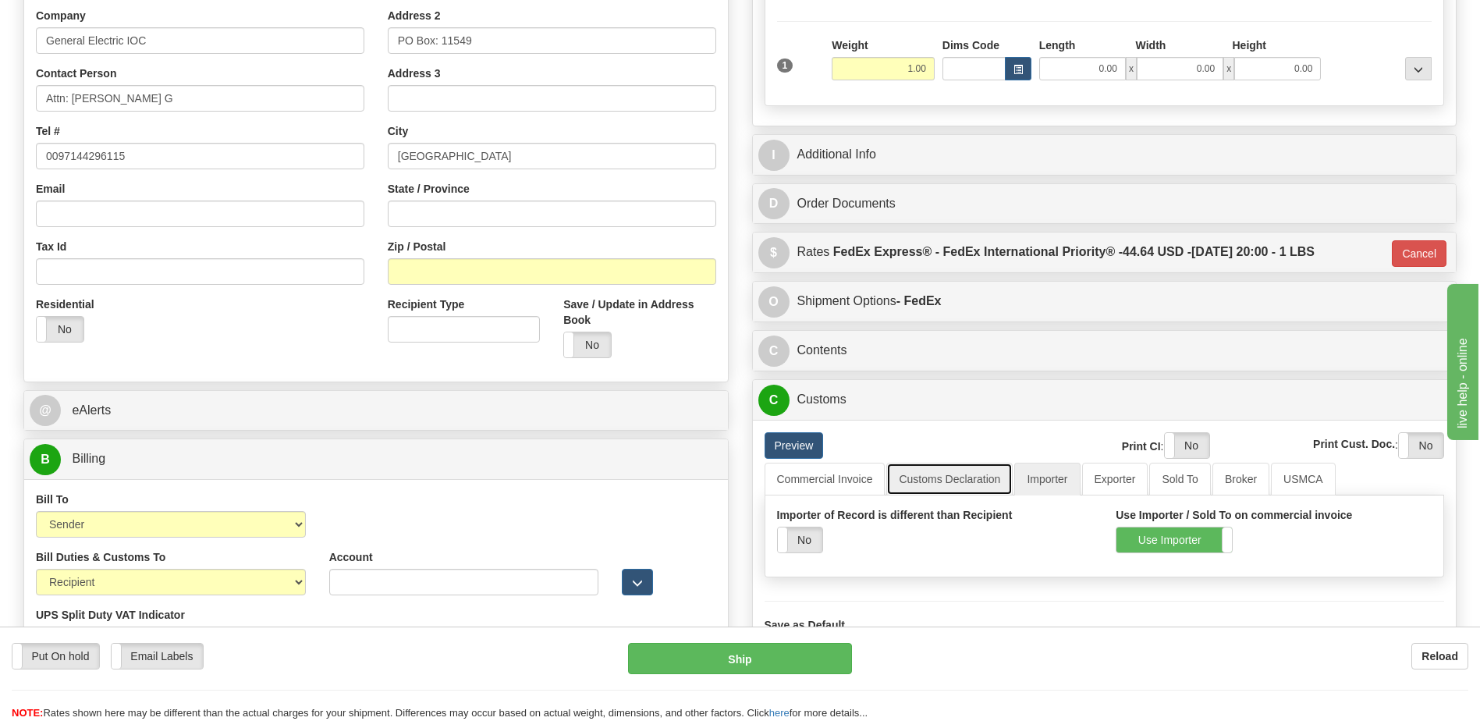
click at [942, 475] on link "Customs Declaration" at bounding box center [949, 479] width 126 height 33
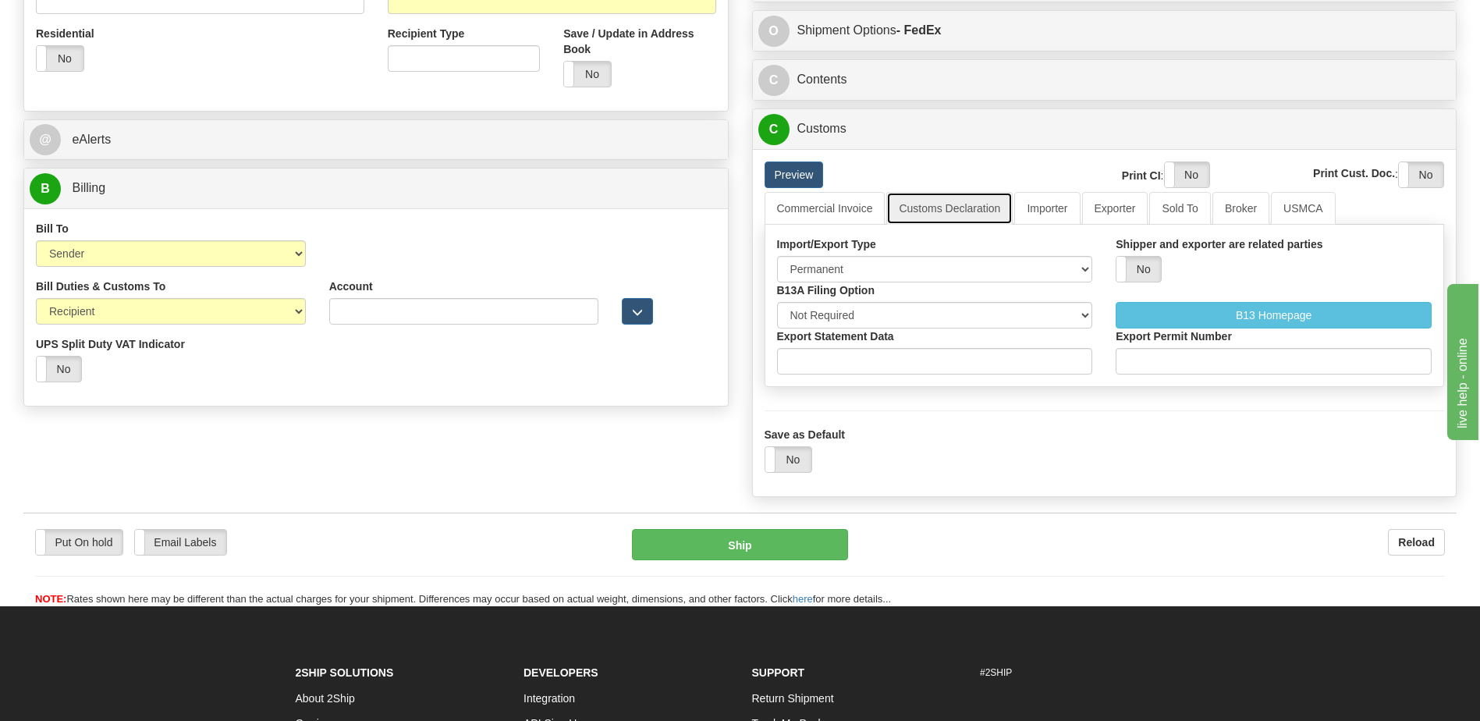
scroll to position [624, 0]
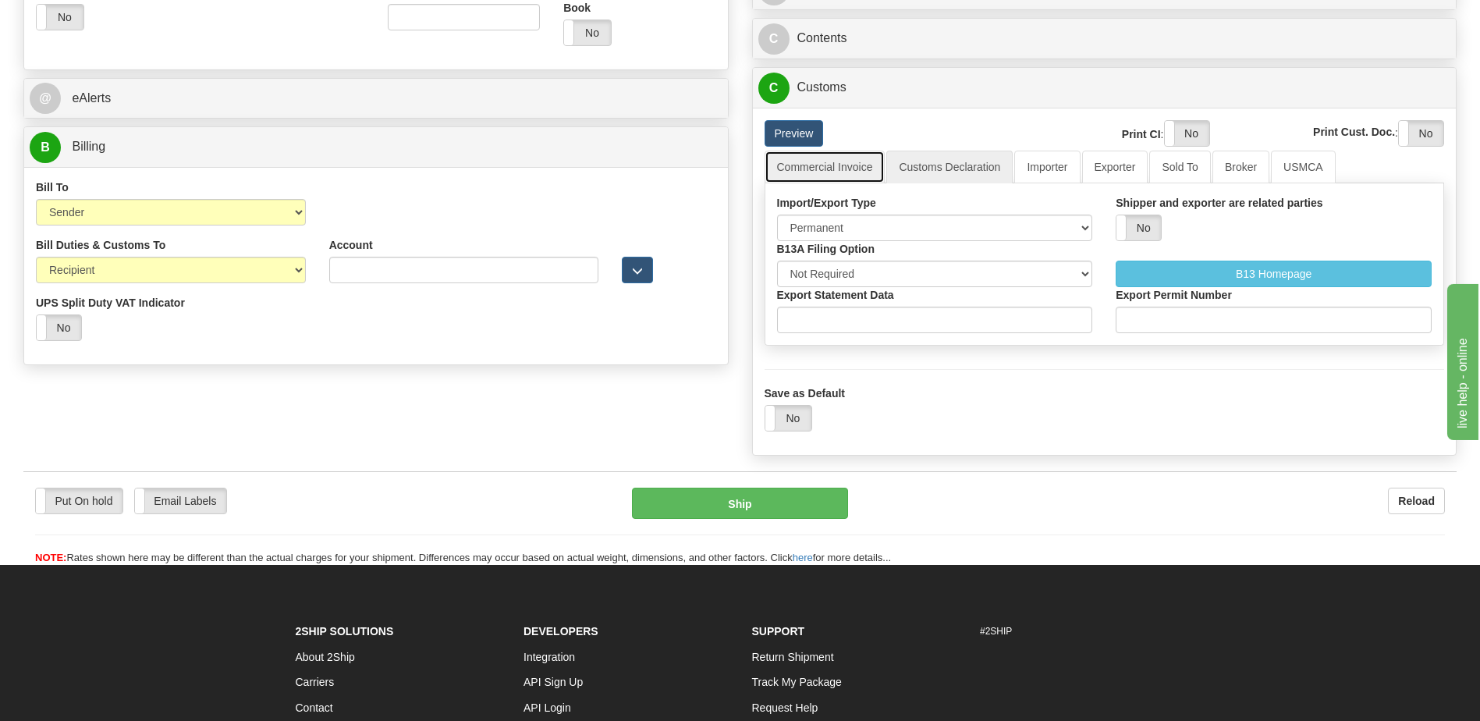
click at [845, 167] on link "Commercial Invoice" at bounding box center [825, 167] width 121 height 33
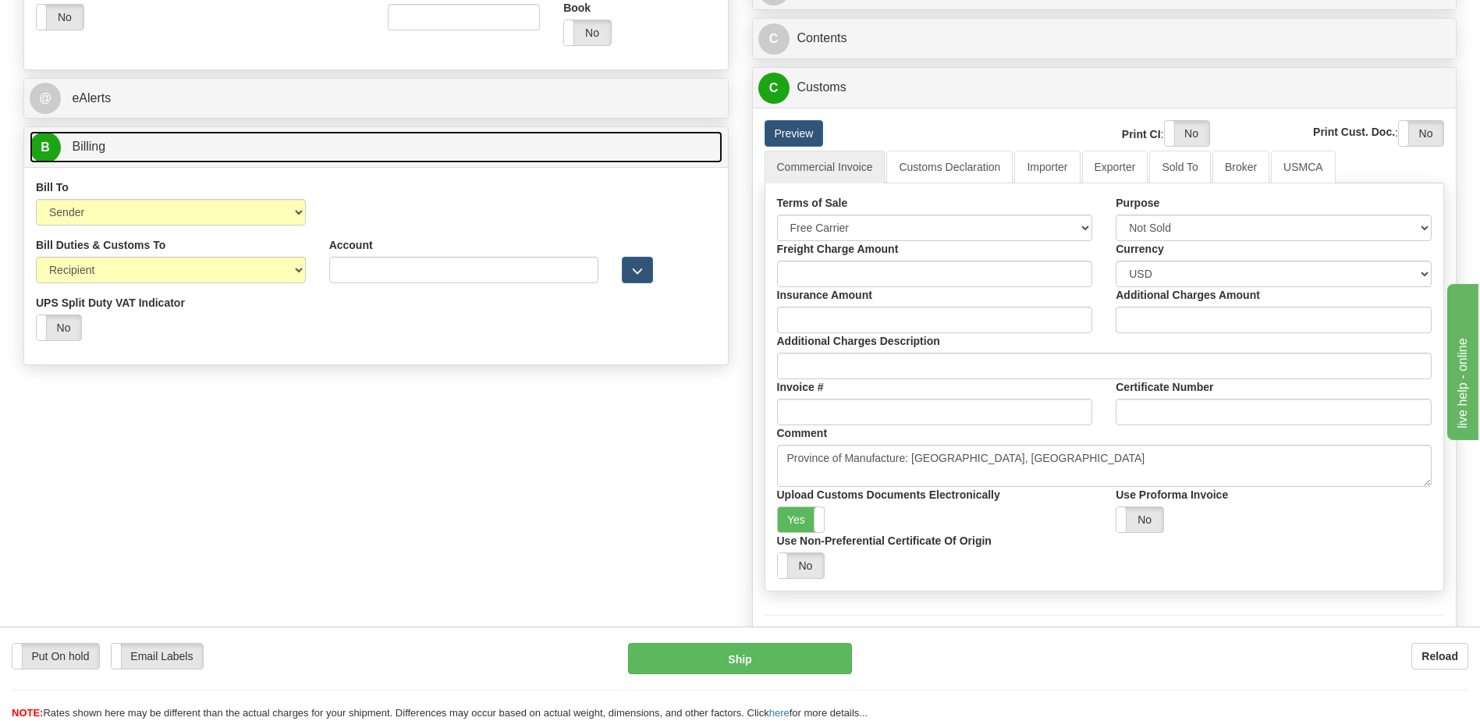
click at [356, 158] on link "B Billing" at bounding box center [376, 147] width 693 height 32
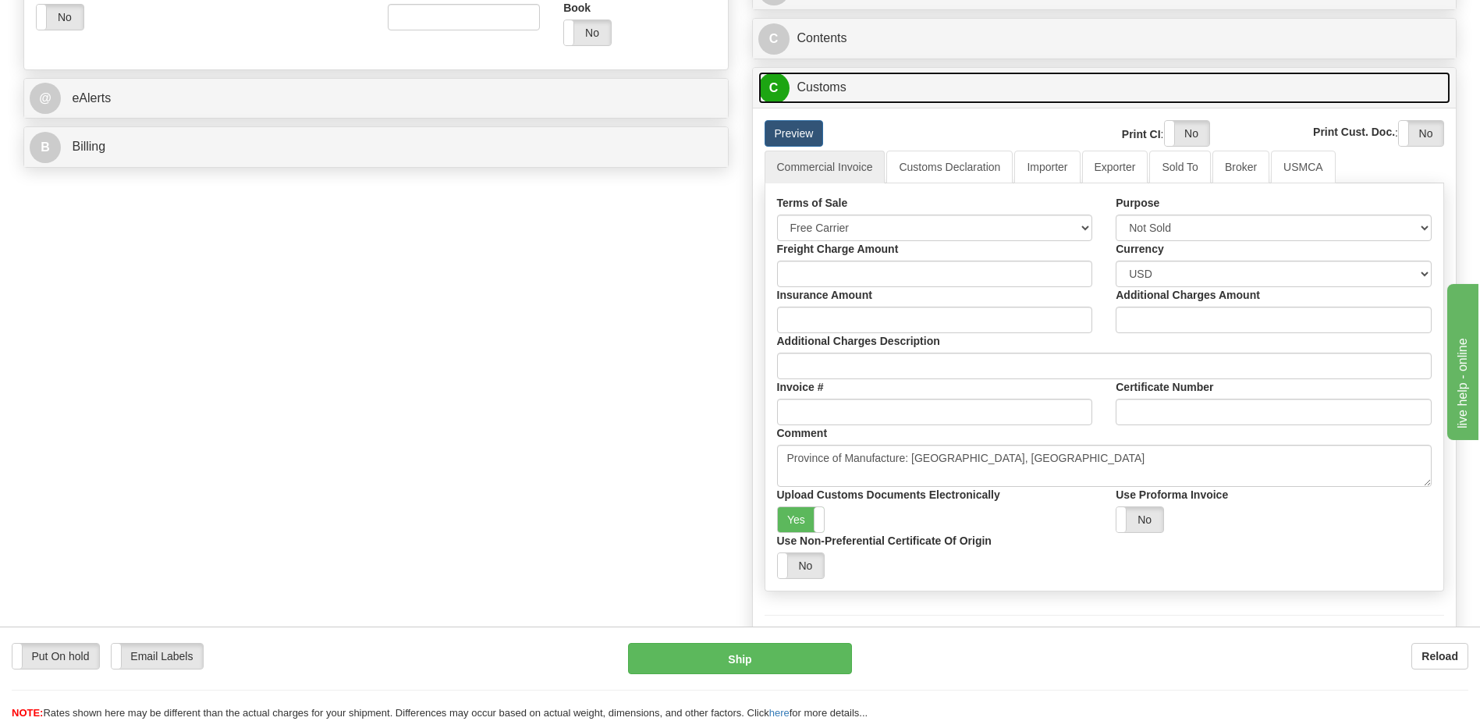
click at [826, 87] on link "C Customs" at bounding box center [1104, 88] width 693 height 32
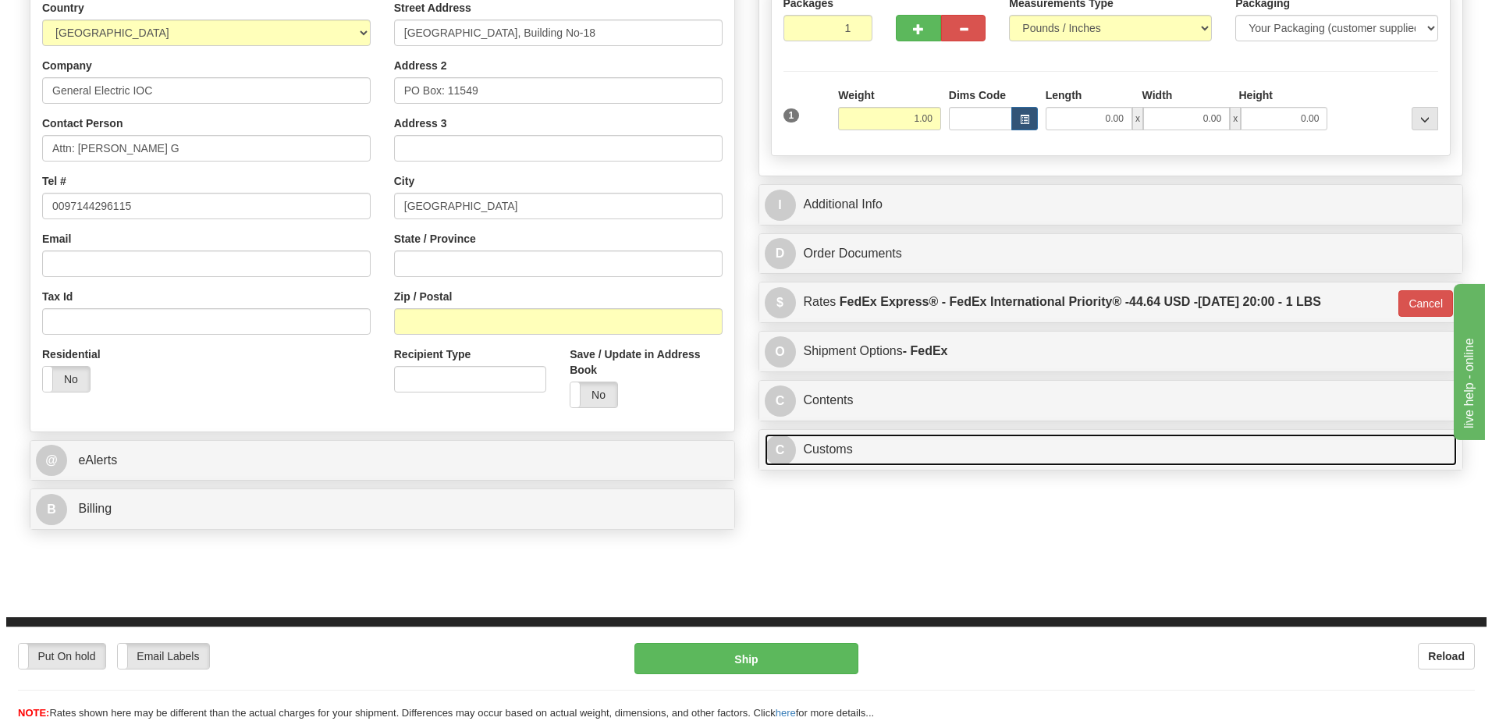
scroll to position [115, 0]
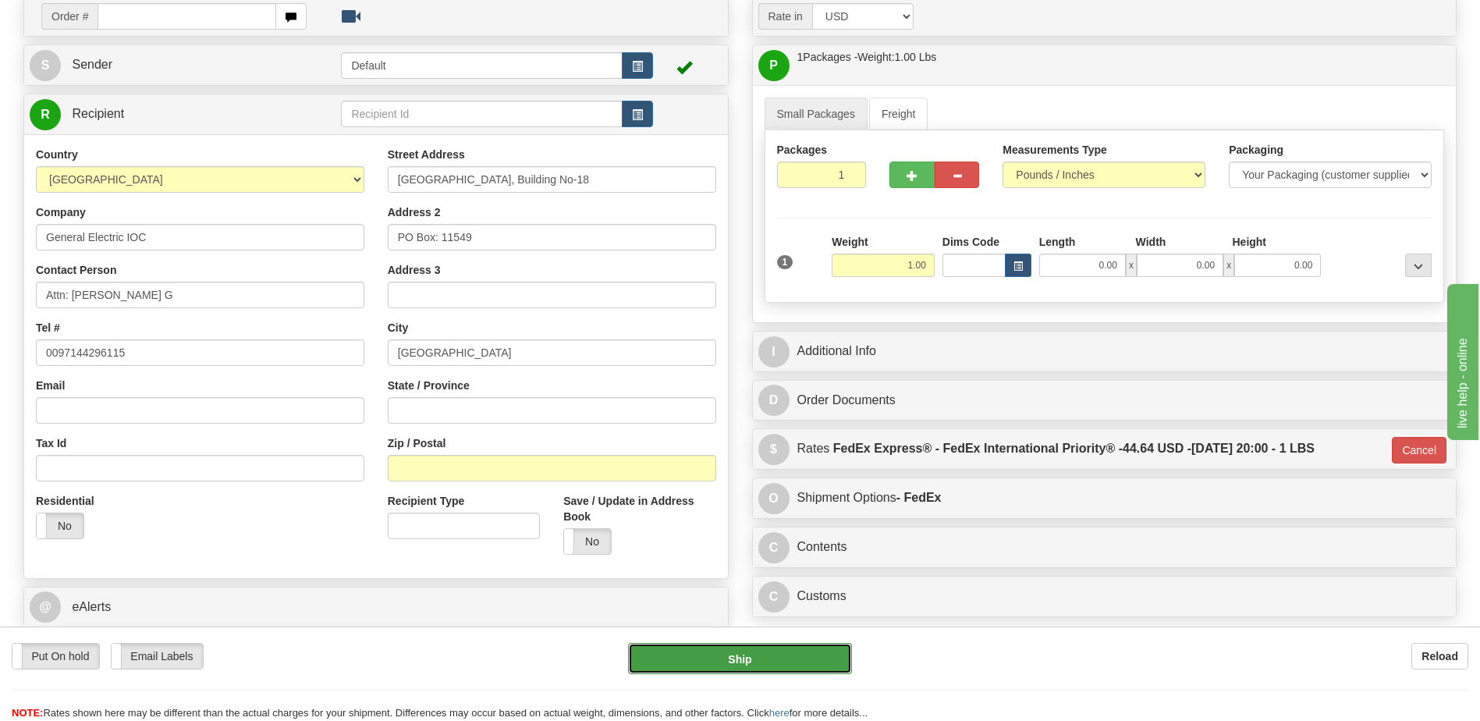
click at [724, 660] on button "Ship" at bounding box center [739, 658] width 223 height 31
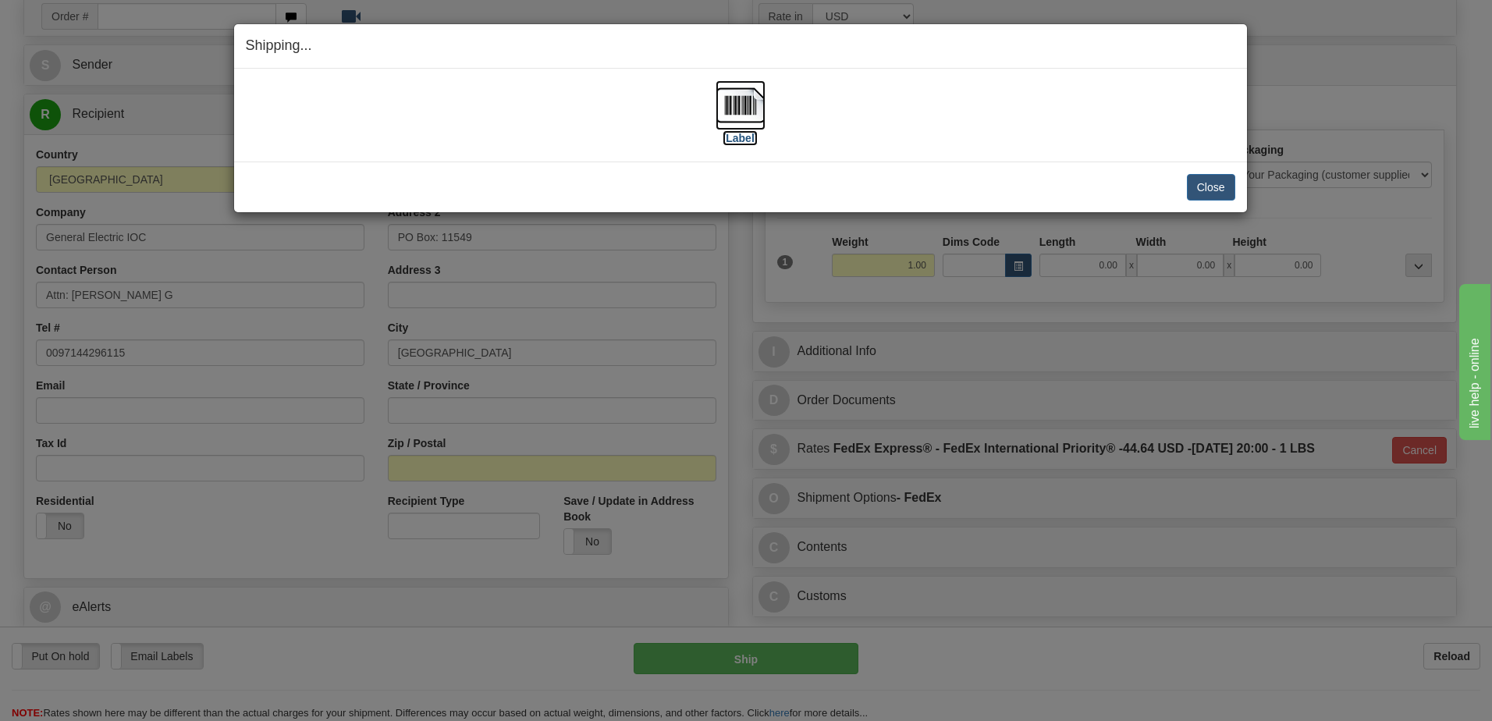
click at [741, 112] on img at bounding box center [740, 105] width 50 height 50
